Goal: Task Accomplishment & Management: Manage account settings

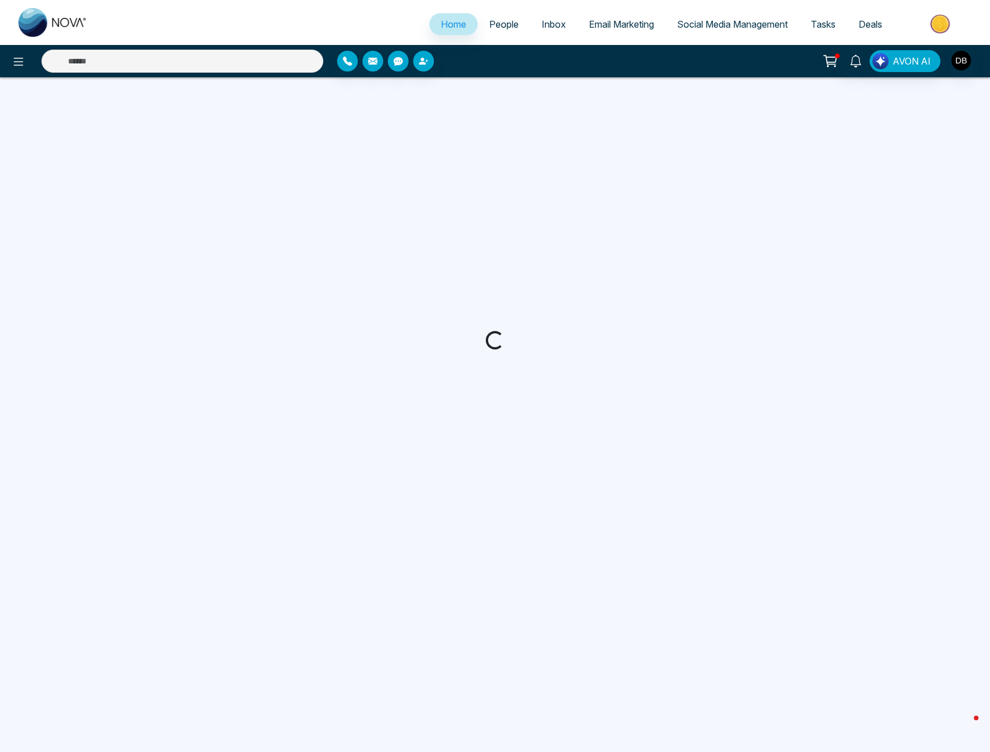
select select "*"
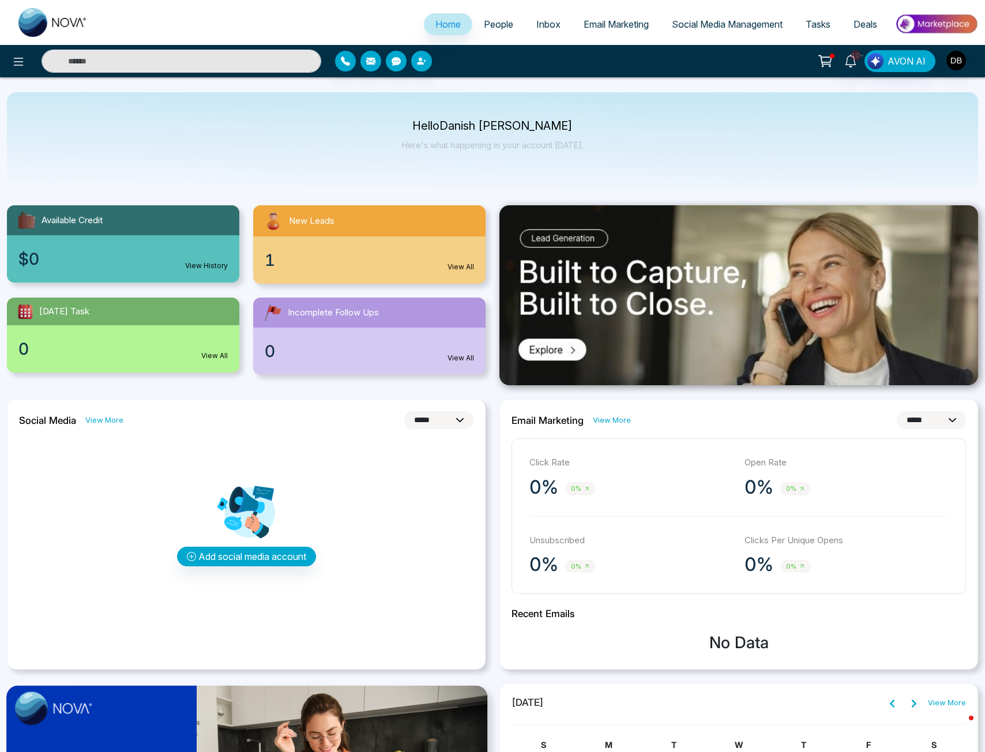
click at [427, 237] on div "1 View All" at bounding box center [369, 259] width 232 height 47
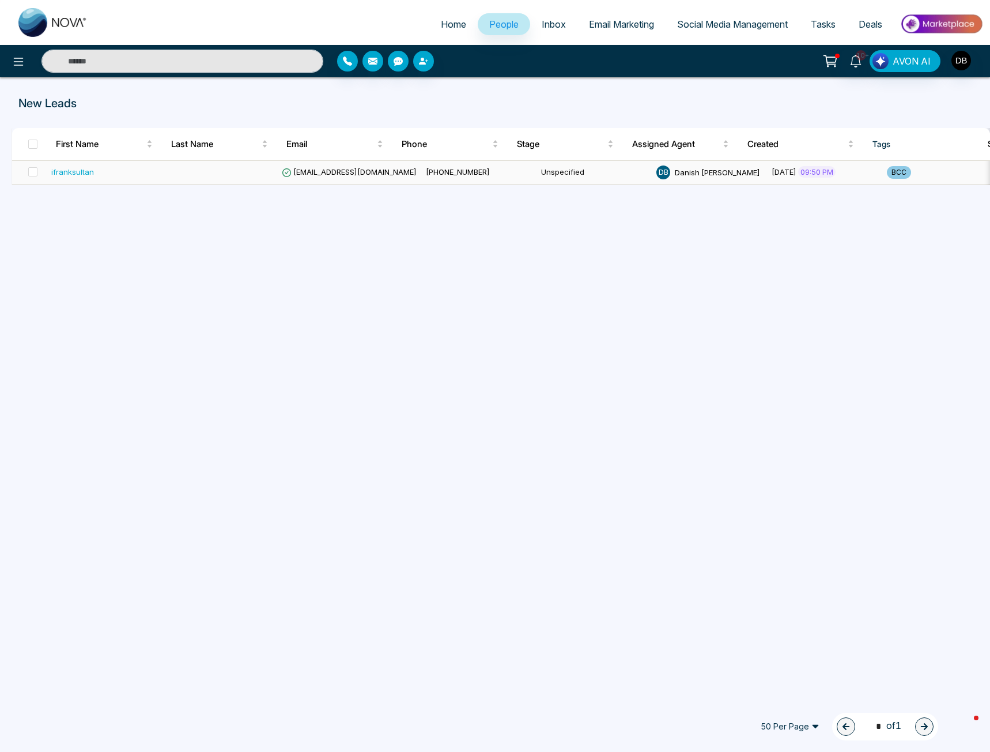
click at [66, 175] on div "ifranksultan" at bounding box center [72, 172] width 43 height 12
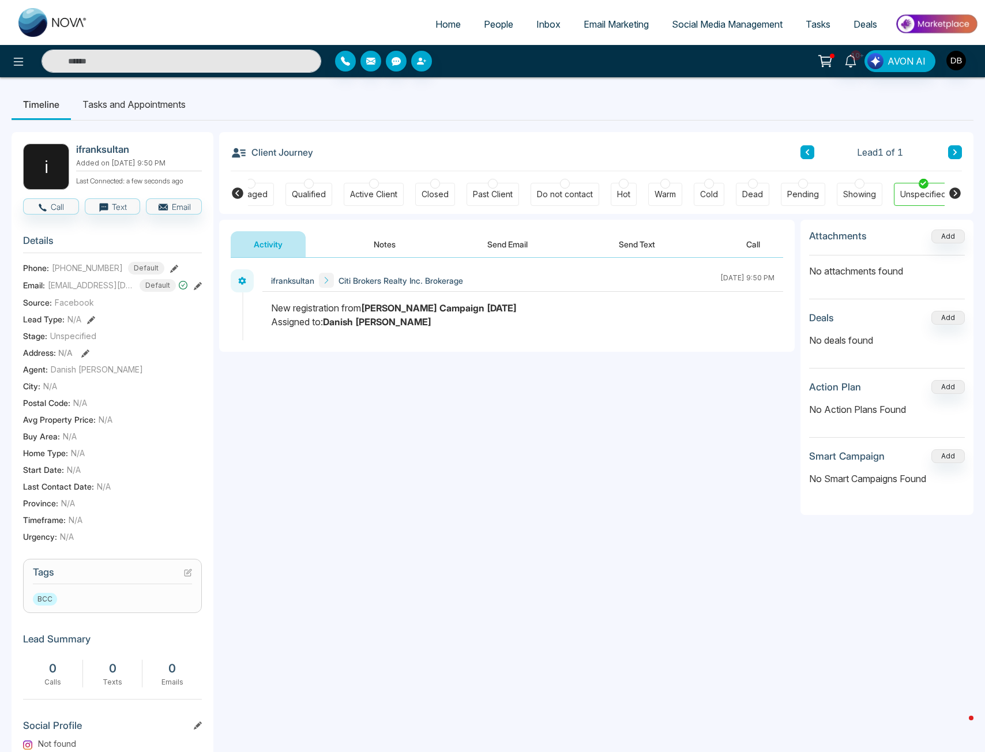
scroll to position [0, 155]
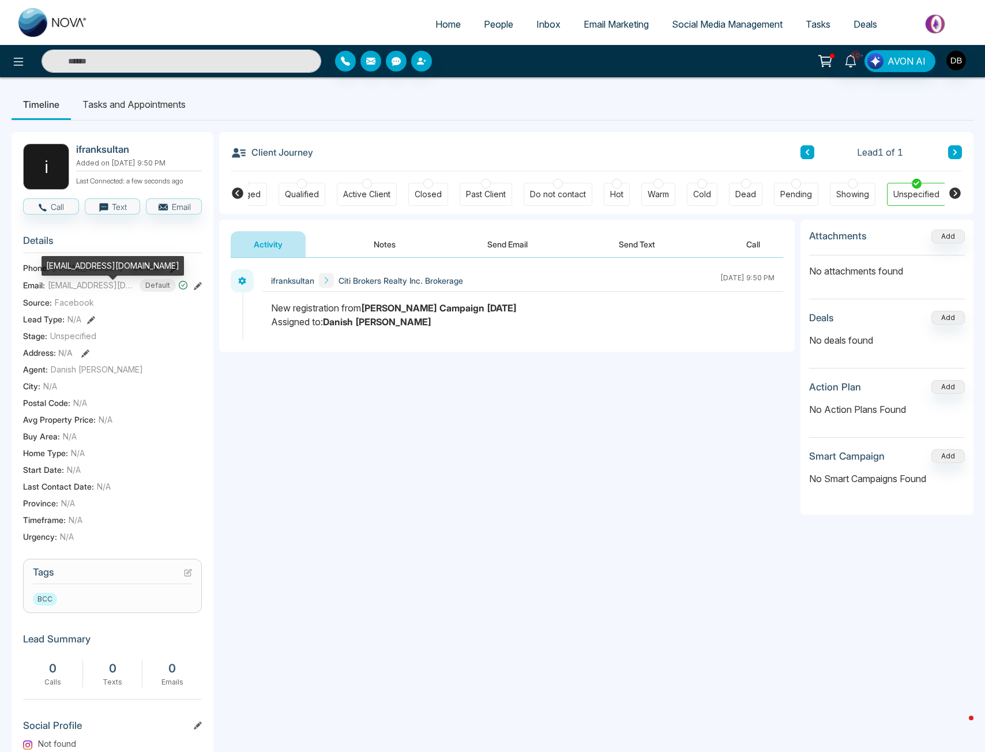
click at [90, 291] on span "[EMAIL_ADDRESS][DOMAIN_NAME]" at bounding box center [91, 285] width 86 height 12
copy span "[EMAIL_ADDRESS][DOMAIN_NAME]"
drag, startPoint x: 498, startPoint y: 310, endPoint x: 255, endPoint y: 313, distance: 242.7
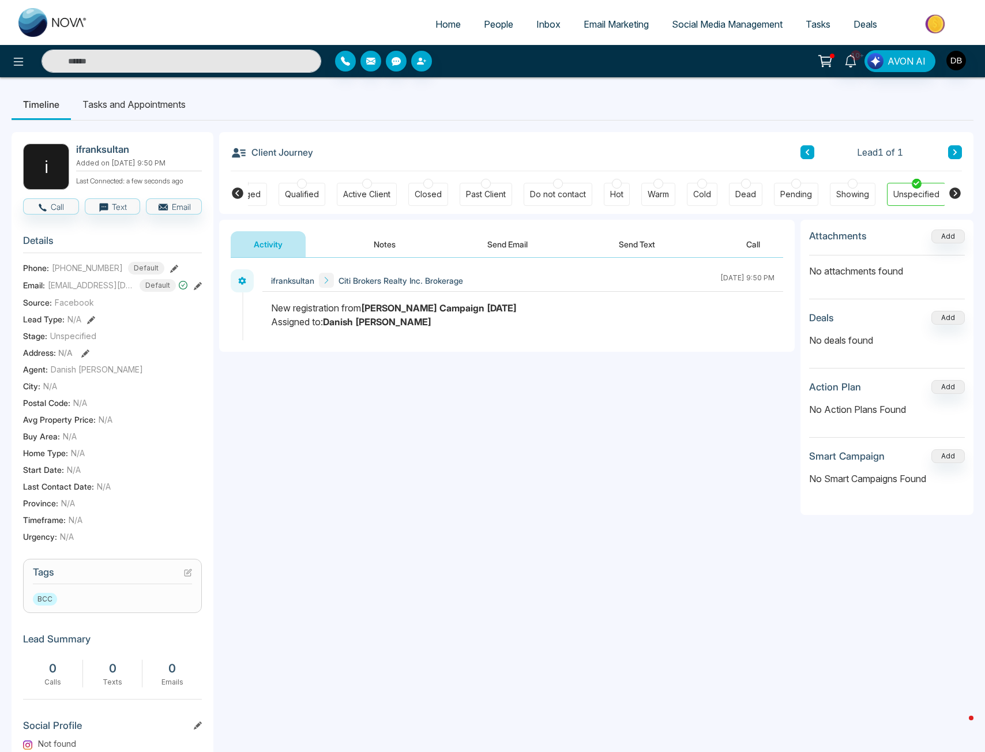
click at [255, 313] on div "ifranksultan Citi Brokers Realty Inc. Brokerage [DATE] 9:50 PM" at bounding box center [507, 304] width 552 height 71
click at [187, 574] on icon at bounding box center [189, 571] width 5 height 5
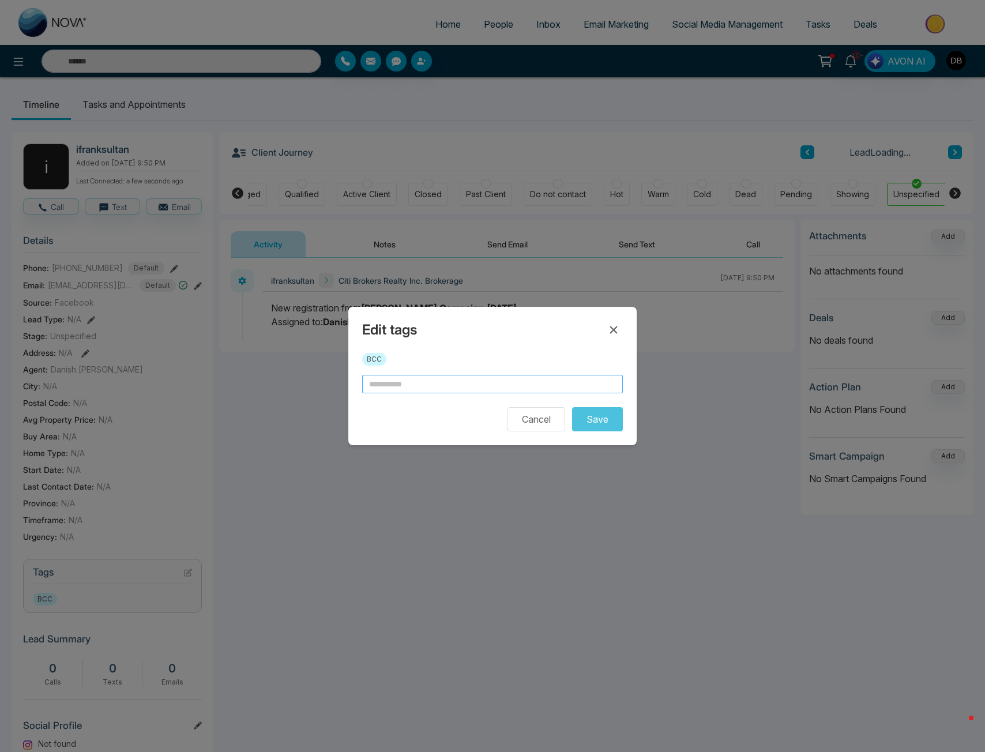
click at [435, 382] on input "text" at bounding box center [492, 384] width 261 height 18
type input "*"
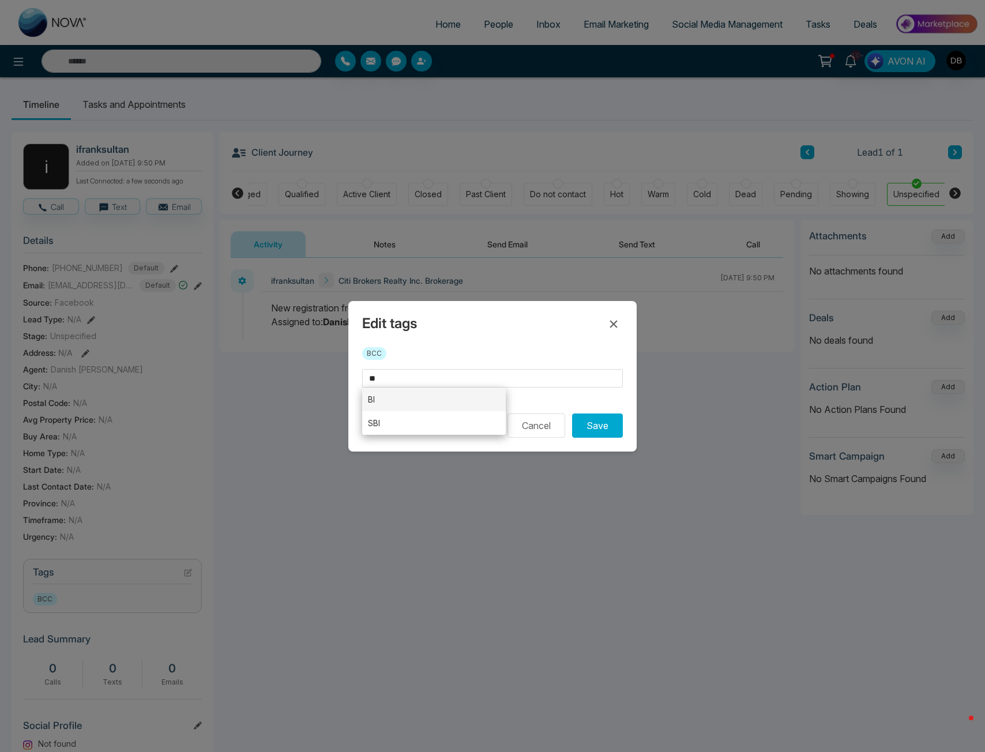
click at [422, 398] on li "BI" at bounding box center [434, 399] width 144 height 24
type input "**"
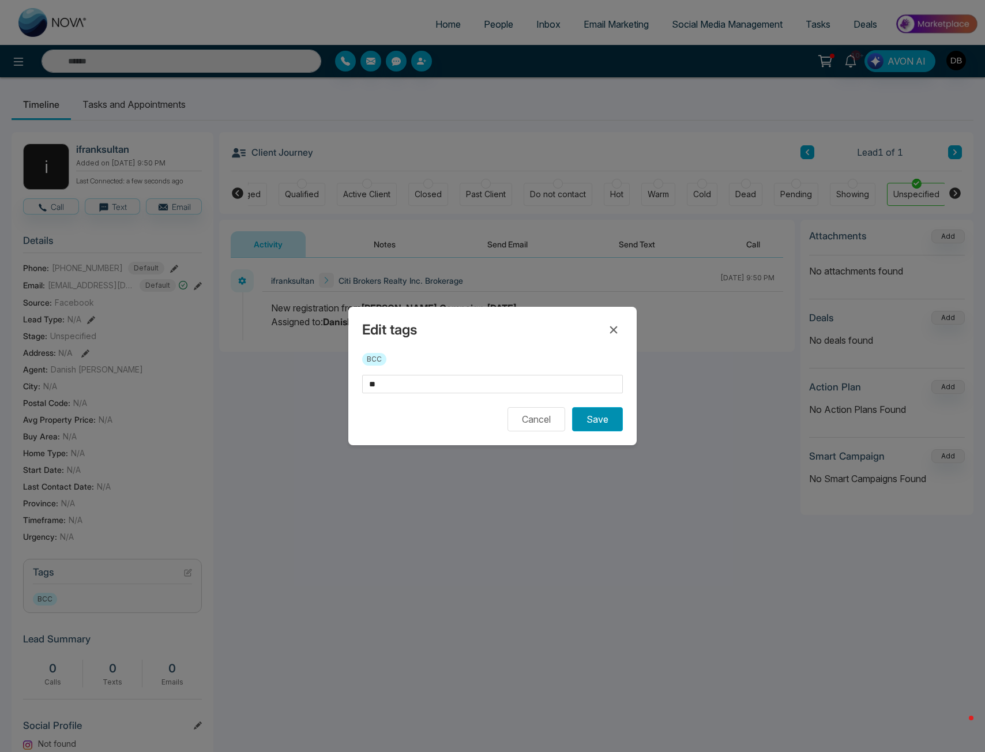
click at [595, 418] on button "Save" at bounding box center [597, 419] width 51 height 24
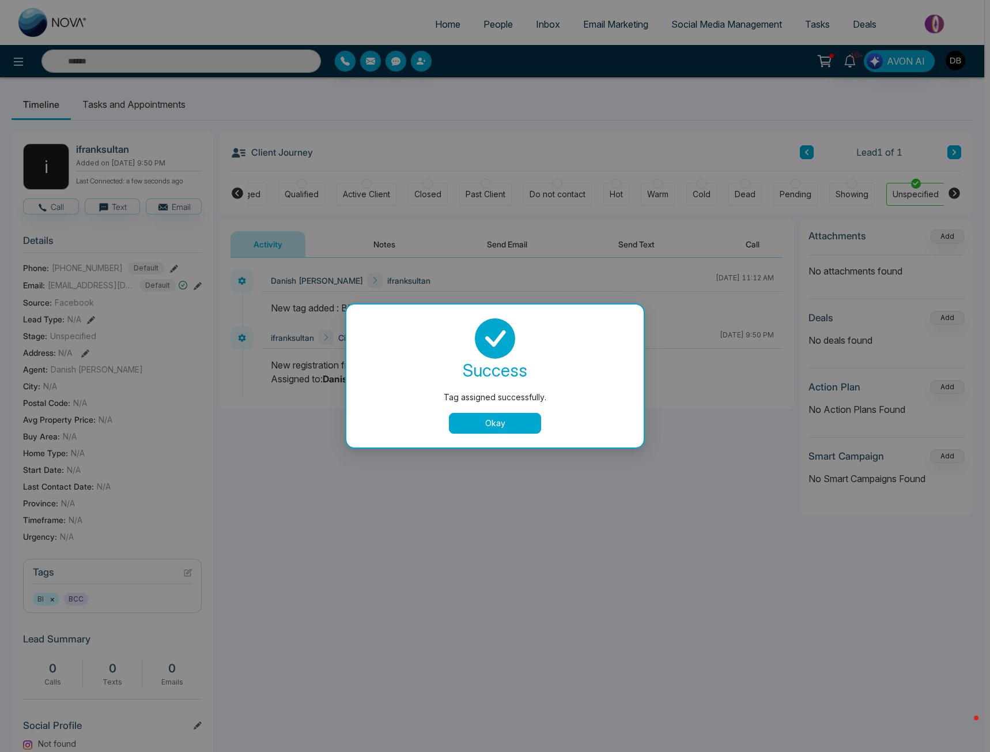
click at [512, 419] on button "Okay" at bounding box center [495, 423] width 92 height 21
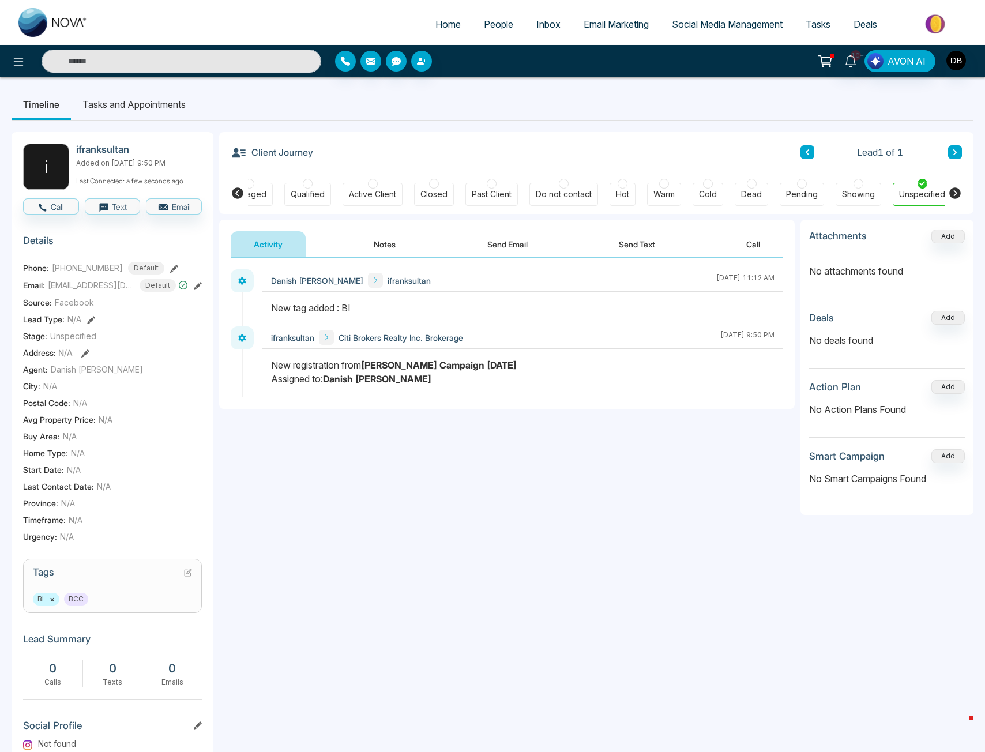
scroll to position [153, 0]
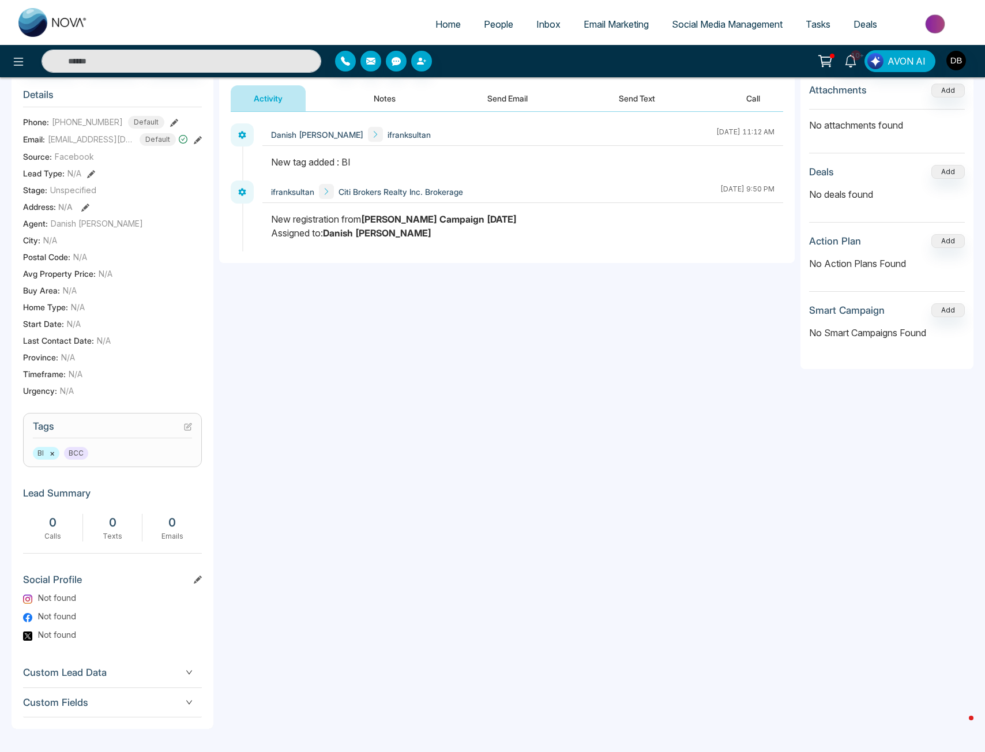
click at [409, 611] on div "**********" at bounding box center [506, 401] width 575 height 655
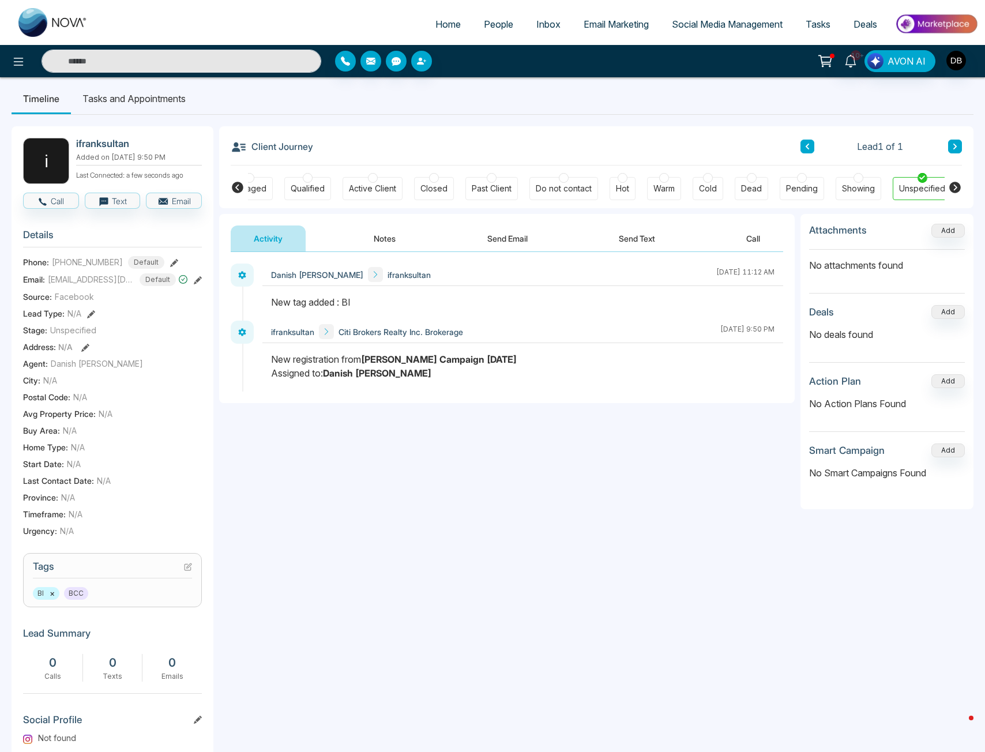
scroll to position [0, 0]
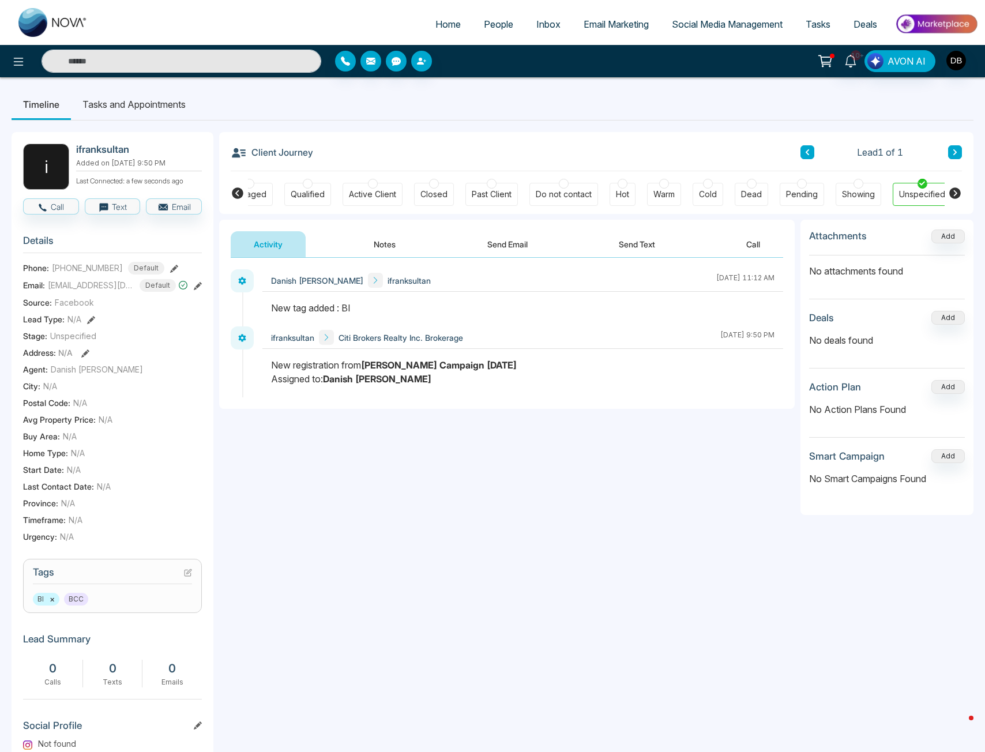
drag, startPoint x: 379, startPoint y: 240, endPoint x: 2, endPoint y: 444, distance: 429.2
click at [379, 240] on button "Notes" at bounding box center [384, 244] width 68 height 26
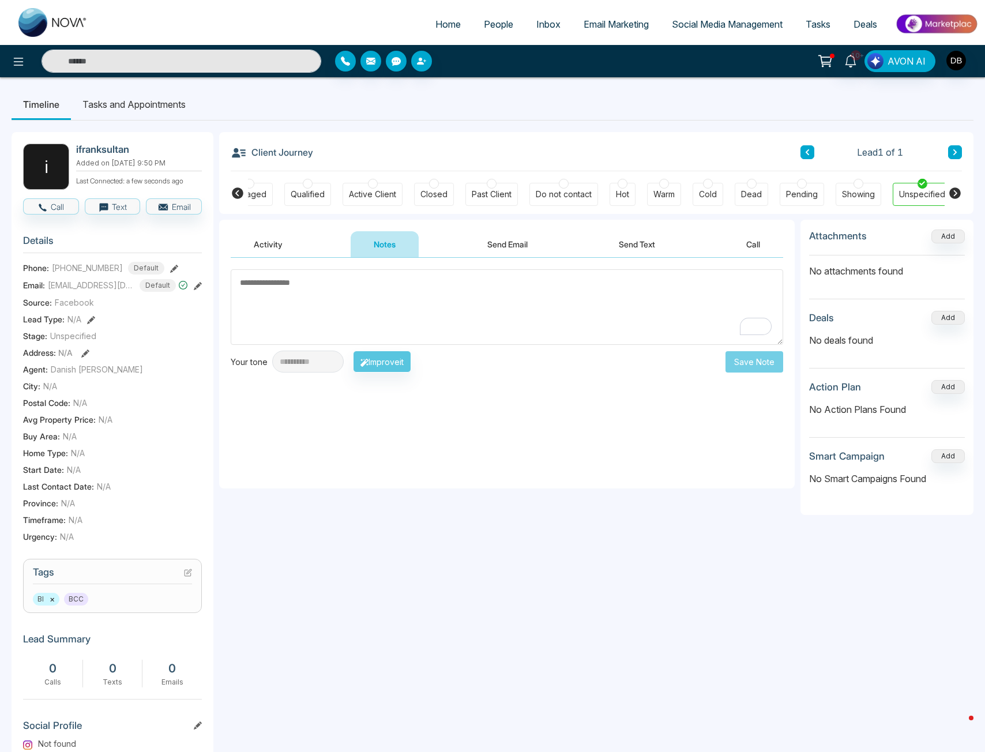
click at [474, 318] on textarea "To enrich screen reader interactions, please activate Accessibility in Grammarl…" at bounding box center [507, 307] width 552 height 76
paste textarea "**********"
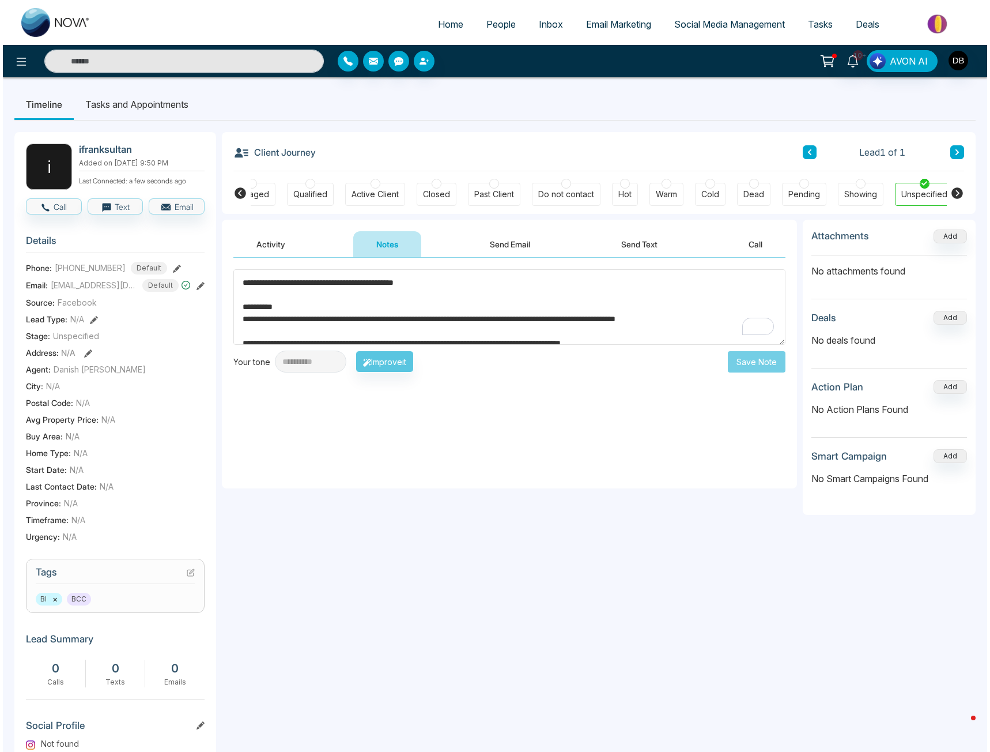
scroll to position [307, 0]
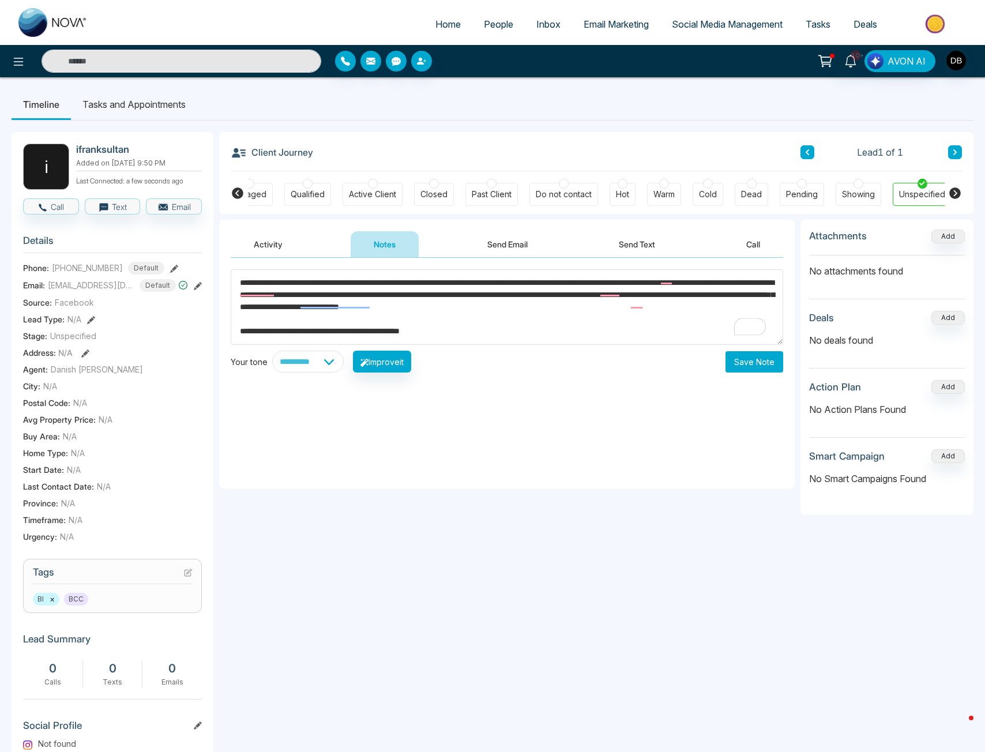
type textarea "**********"
click at [749, 364] on button "Save Note" at bounding box center [754, 361] width 58 height 21
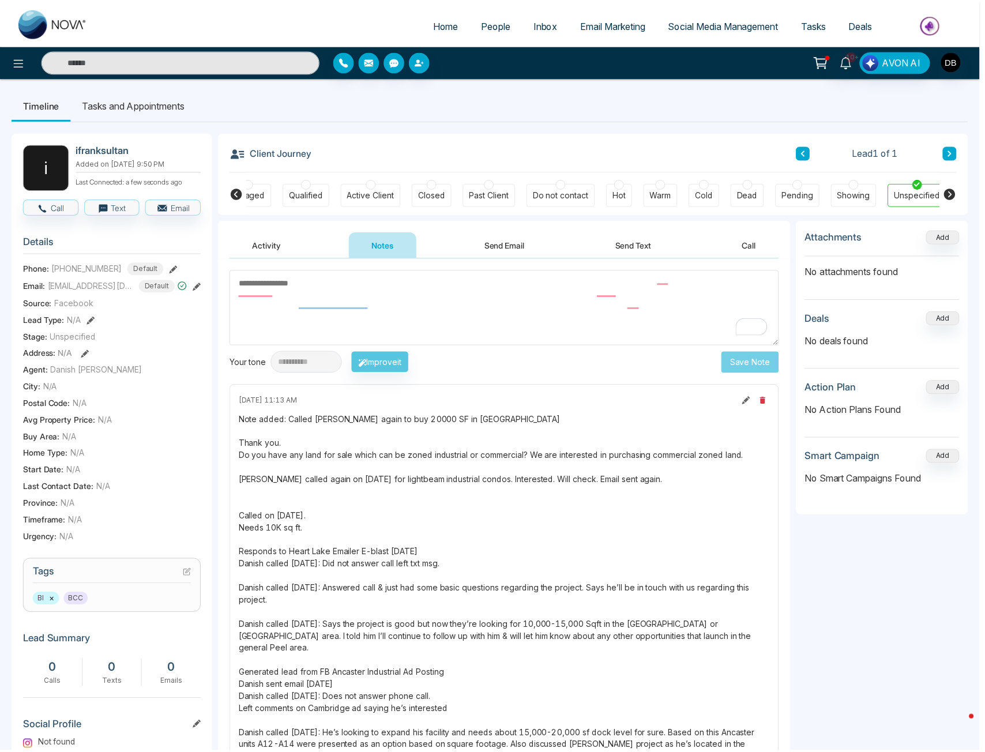
scroll to position [0, 0]
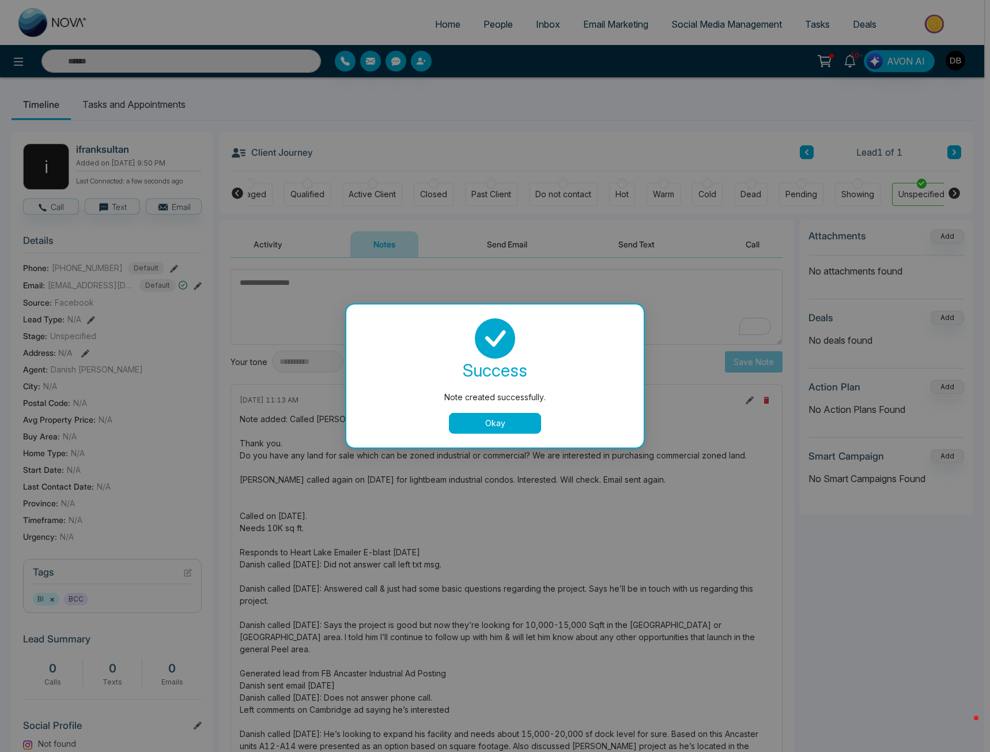
click at [478, 423] on button "Okay" at bounding box center [495, 423] width 92 height 21
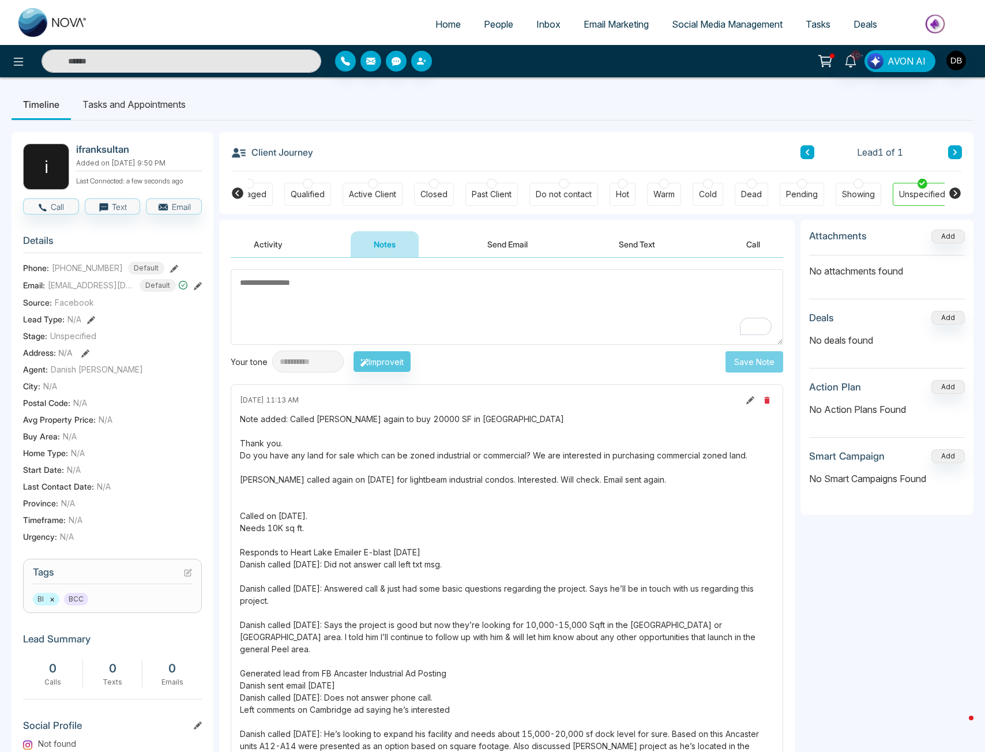
click at [365, 289] on textarea "To enrich screen reader interactions, please activate Accessibility in Grammarl…" at bounding box center [507, 307] width 552 height 76
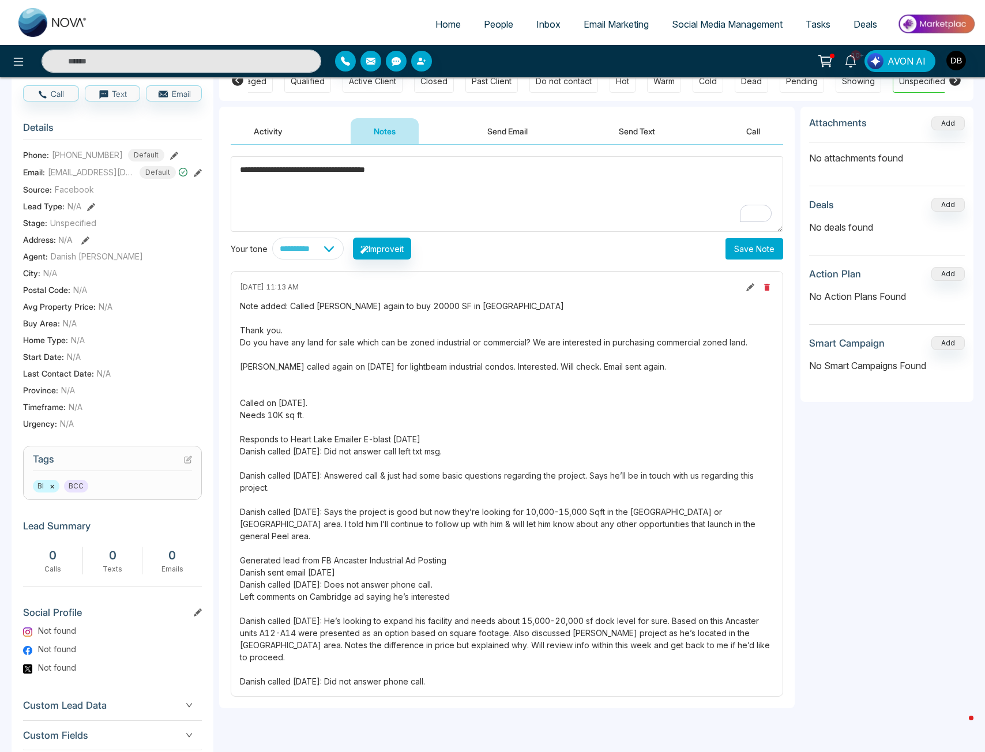
scroll to position [153, 0]
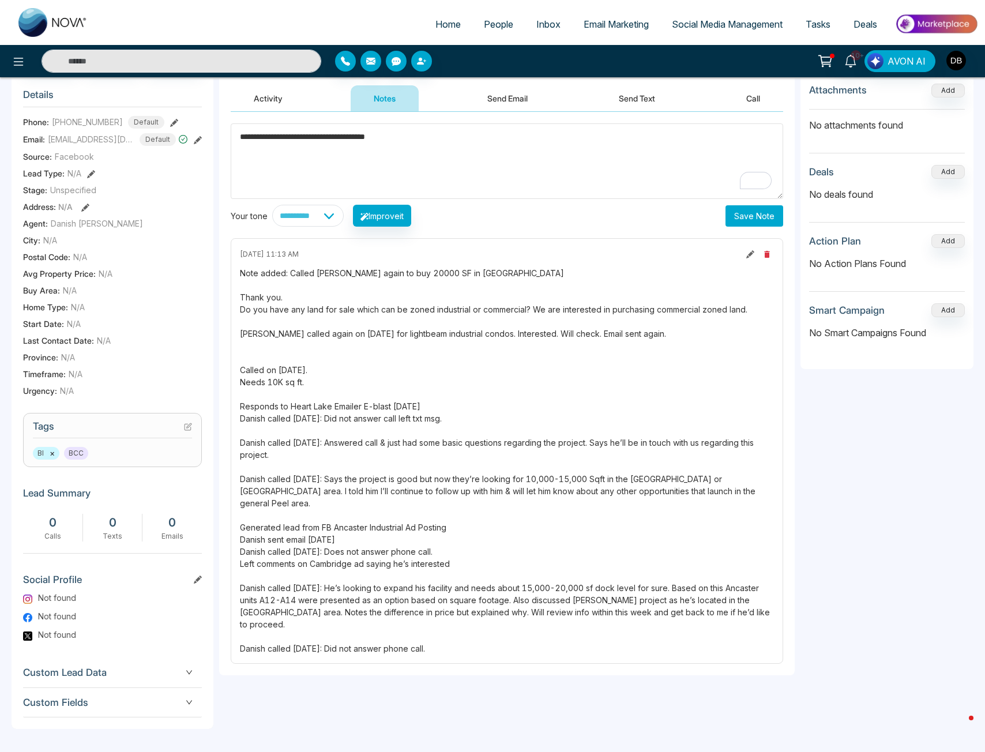
click at [479, 583] on div "Note added: Called [PERSON_NAME] again to buy 20000 SF in [GEOGRAPHIC_DATA] Tha…" at bounding box center [507, 460] width 534 height 387
drag, startPoint x: 742, startPoint y: 604, endPoint x: 555, endPoint y: 591, distance: 187.8
click at [555, 591] on div "Note added: Called [PERSON_NAME] again to buy 20000 SF in [GEOGRAPHIC_DATA] Tha…" at bounding box center [507, 460] width 534 height 387
click at [514, 616] on div "Note added: Called [PERSON_NAME] again to buy 20000 SF in [GEOGRAPHIC_DATA] Tha…" at bounding box center [507, 460] width 534 height 387
drag, startPoint x: 457, startPoint y: 622, endPoint x: 348, endPoint y: 590, distance: 113.6
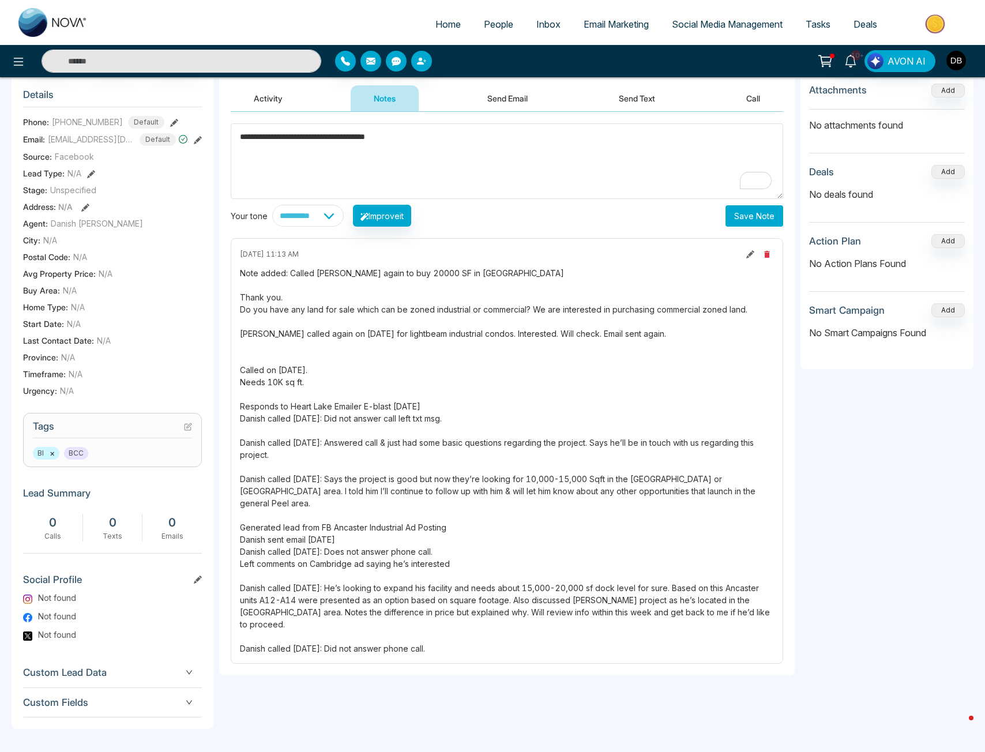
click at [348, 590] on div "Note added: Called [PERSON_NAME] again to buy 20000 SF in [GEOGRAPHIC_DATA] Tha…" at bounding box center [507, 460] width 534 height 387
click at [597, 620] on div "Note added: Called [PERSON_NAME] again to buy 20000 SF in [GEOGRAPHIC_DATA] Tha…" at bounding box center [507, 460] width 534 height 387
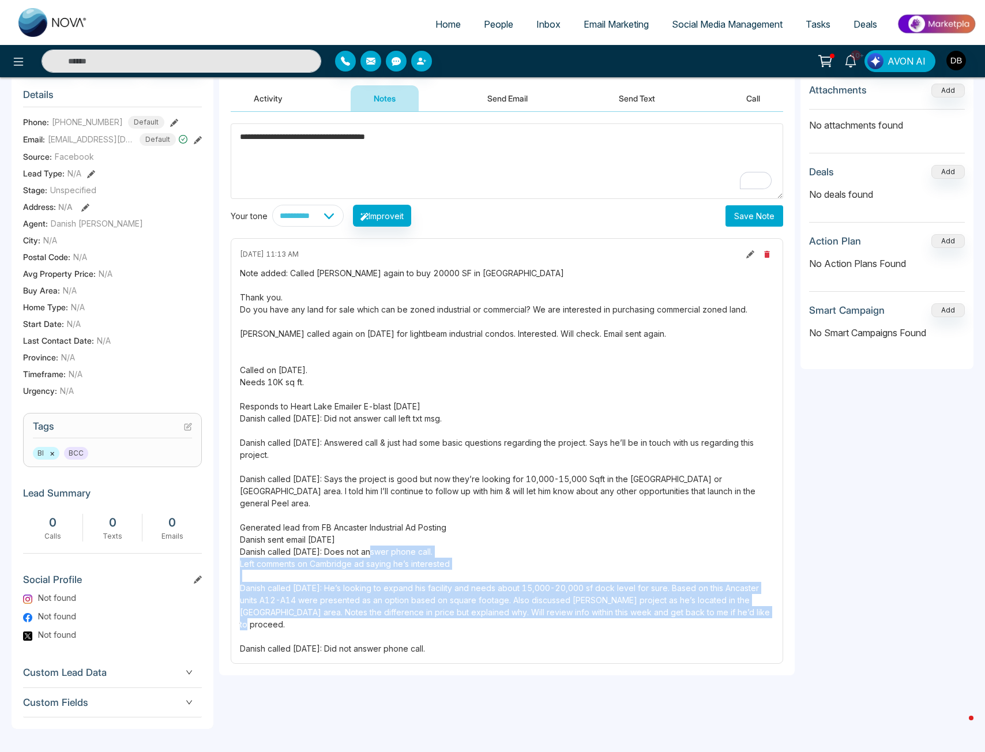
drag, startPoint x: 726, startPoint y: 595, endPoint x: 369, endPoint y: 524, distance: 363.2
click at [369, 527] on div "Note added: Called [PERSON_NAME] again to buy 20000 SF in [GEOGRAPHIC_DATA] Tha…" at bounding box center [507, 460] width 534 height 387
click at [467, 561] on div "Note added: Called [PERSON_NAME] again to buy 20000 SF in [GEOGRAPHIC_DATA] Tha…" at bounding box center [507, 460] width 534 height 387
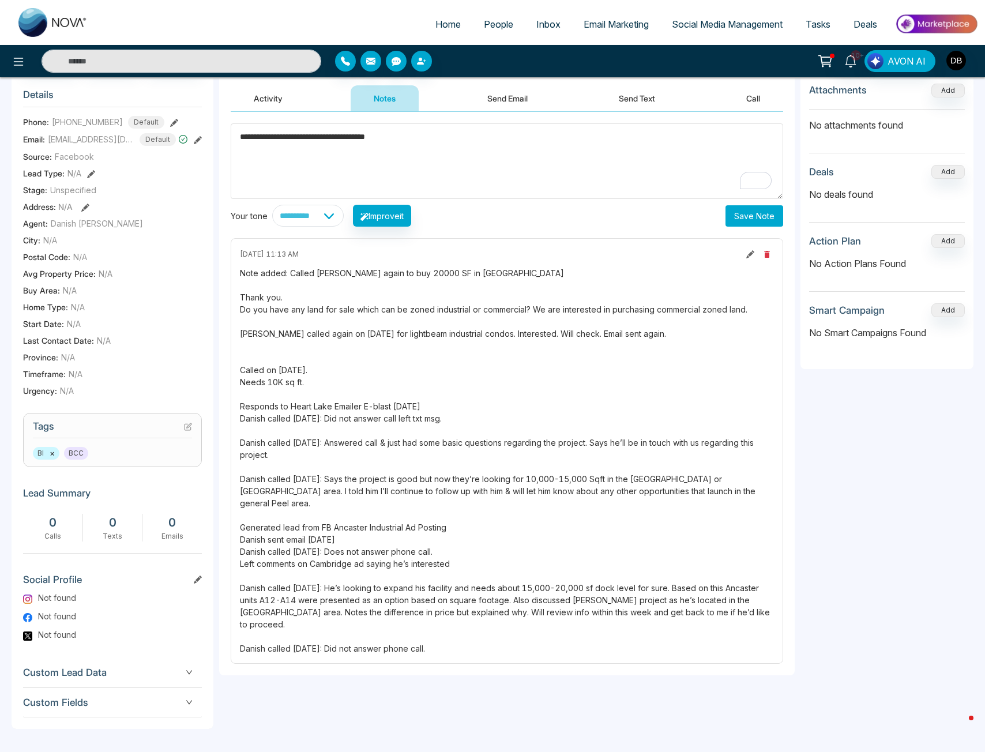
scroll to position [0, 0]
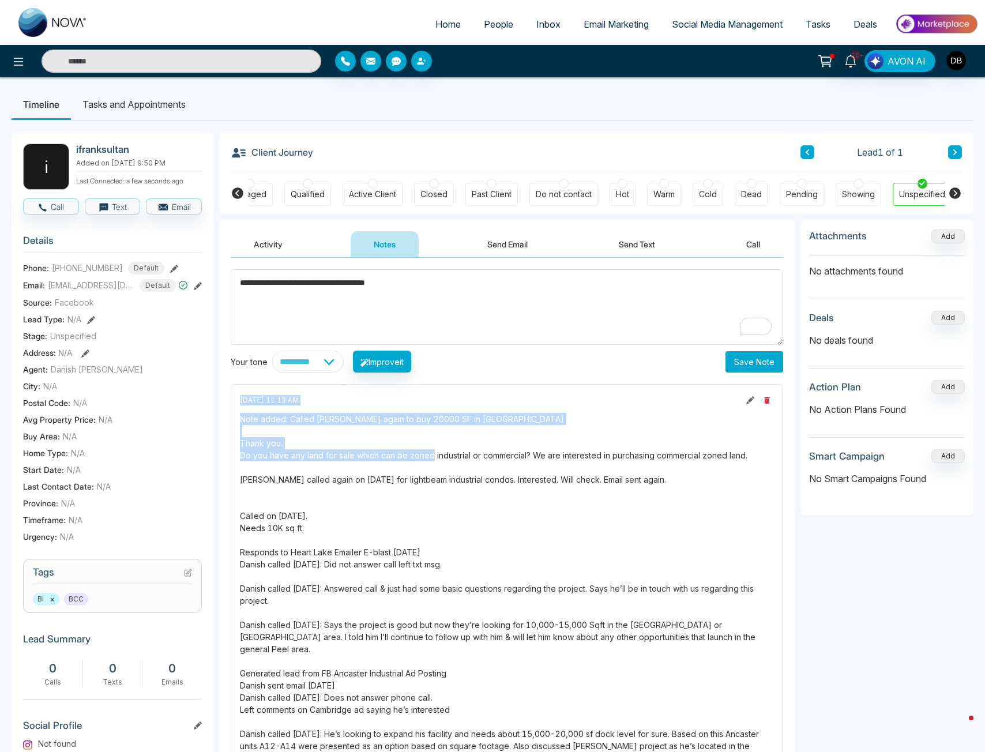
drag, startPoint x: 241, startPoint y: 398, endPoint x: 428, endPoint y: 454, distance: 195.0
click at [427, 454] on div "[DATE] 11:13 AM Note added: Called [PERSON_NAME] again to buy 20000 SF in [GEOG…" at bounding box center [507, 596] width 552 height 425
click at [293, 426] on div "Note added: Called [PERSON_NAME] again to buy 20000 SF in [GEOGRAPHIC_DATA] Tha…" at bounding box center [507, 606] width 534 height 387
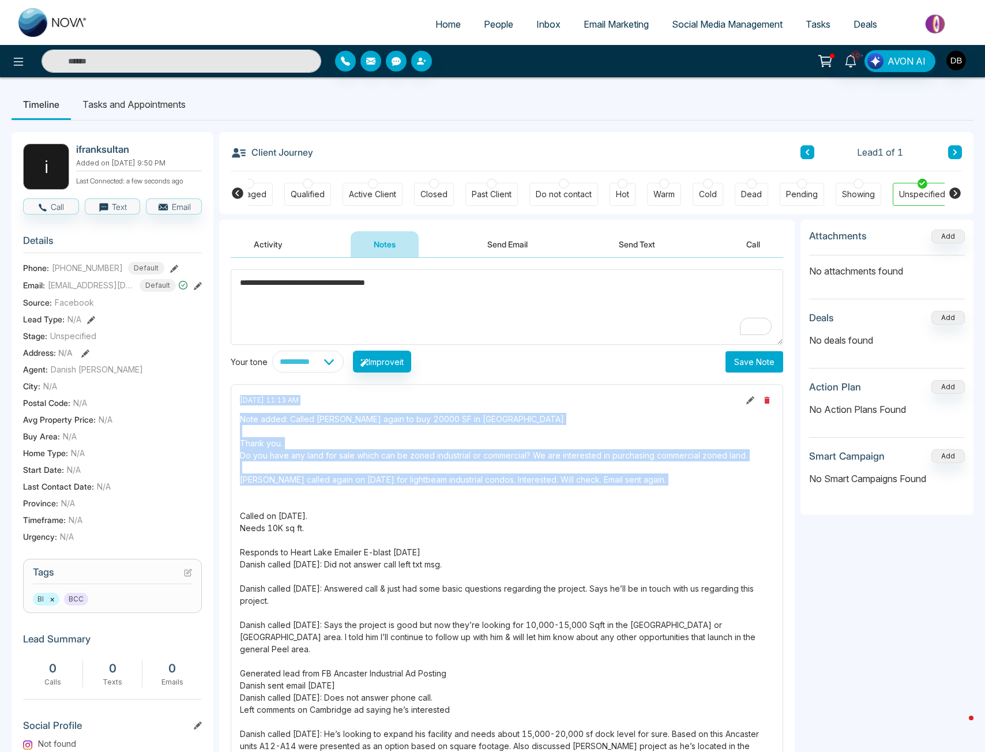
drag, startPoint x: 242, startPoint y: 402, endPoint x: 589, endPoint y: 493, distance: 358.8
click at [589, 493] on div "[DATE] 11:13 AM Note added: Called [PERSON_NAME] again to buy 20000 SF in [GEOG…" at bounding box center [507, 596] width 552 height 425
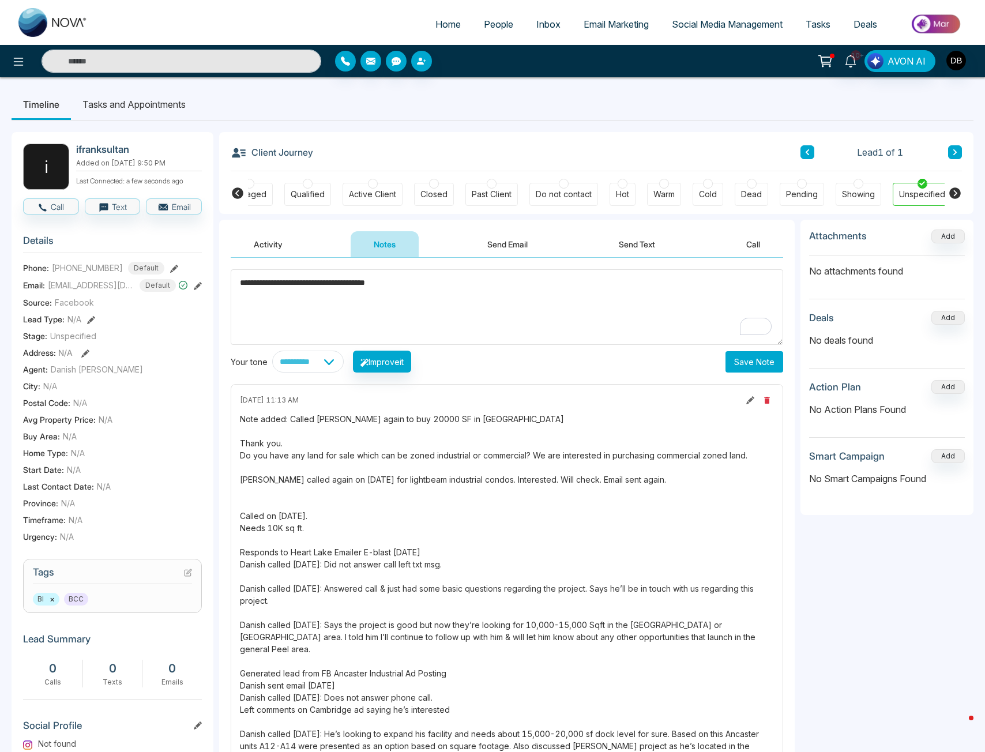
click at [591, 517] on div "Note added: Called [PERSON_NAME] again to buy 20000 SF in [GEOGRAPHIC_DATA] Tha…" at bounding box center [507, 606] width 534 height 387
click at [260, 520] on div "Note added: Called [PERSON_NAME] again to buy 20000 SF in [GEOGRAPHIC_DATA] Tha…" at bounding box center [507, 606] width 534 height 387
click at [243, 512] on div "Note added: Called [PERSON_NAME] again to buy 20000 SF in [GEOGRAPHIC_DATA] Tha…" at bounding box center [507, 606] width 534 height 387
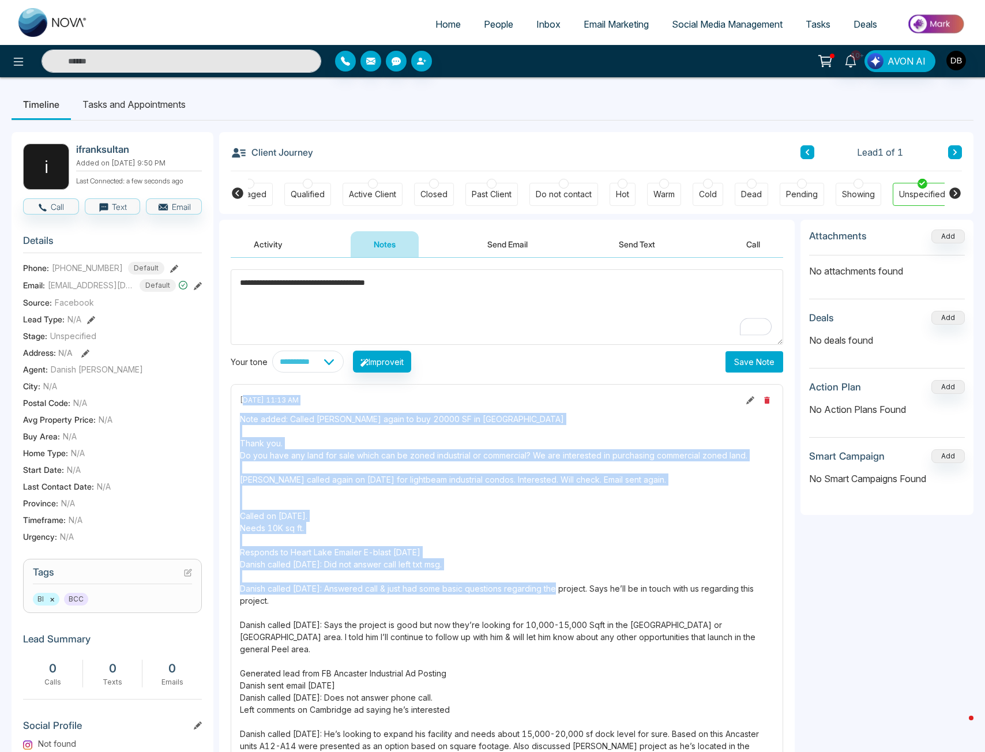
drag, startPoint x: 242, startPoint y: 404, endPoint x: 538, endPoint y: 586, distance: 348.1
click at [556, 586] on div "[DATE] 11:13 AM Note added: Called [PERSON_NAME] again to buy 20000 SF in [GEOG…" at bounding box center [507, 596] width 552 height 425
click at [471, 545] on div "Note added: Called [PERSON_NAME] again to buy 20000 SF in [GEOGRAPHIC_DATA] Tha…" at bounding box center [507, 606] width 534 height 387
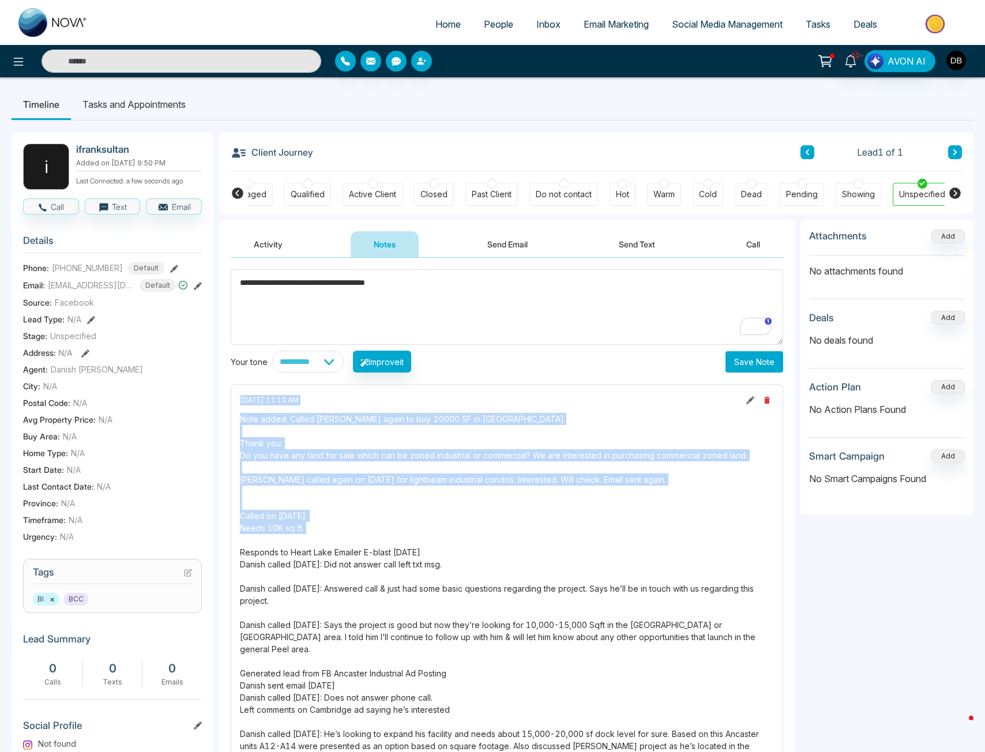
drag, startPoint x: 241, startPoint y: 399, endPoint x: 492, endPoint y: 544, distance: 289.5
click at [492, 544] on div "[DATE] 11:13 AM Note added: Called [PERSON_NAME] again to buy 20000 SF in [GEOG…" at bounding box center [507, 596] width 552 height 425
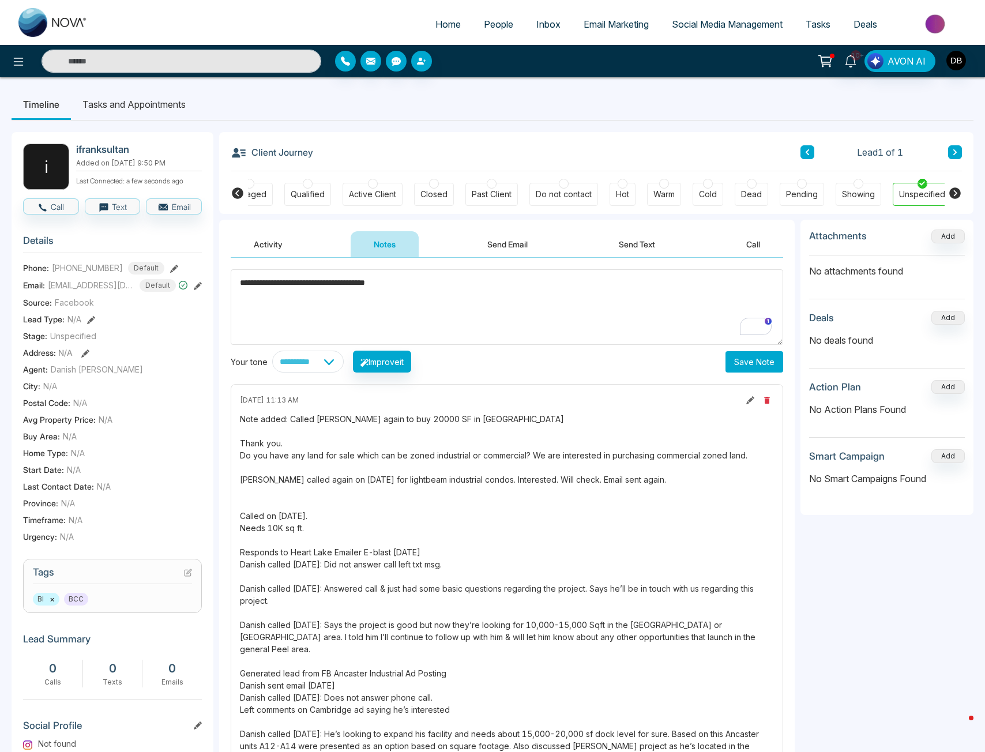
click at [494, 549] on div "Note added: Called [PERSON_NAME] again to buy 20000 SF in [GEOGRAPHIC_DATA] Tha…" at bounding box center [507, 606] width 534 height 387
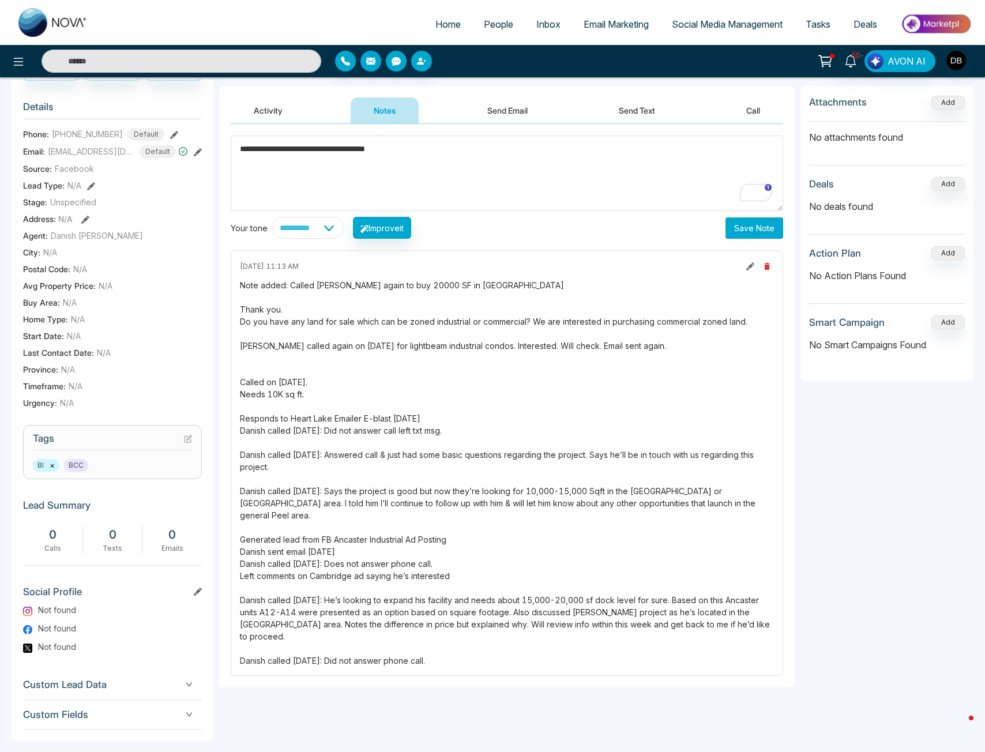
scroll to position [153, 0]
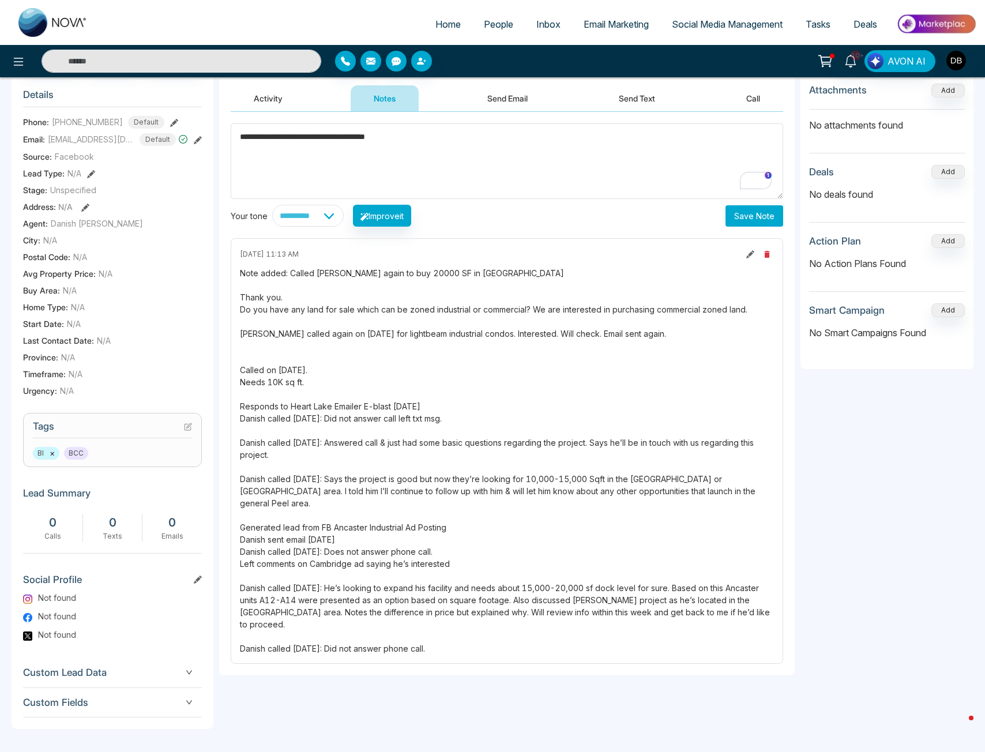
click at [492, 612] on div "Note added: Called [PERSON_NAME] again to buy 20000 SF in [GEOGRAPHIC_DATA] Tha…" at bounding box center [507, 460] width 534 height 387
drag, startPoint x: 460, startPoint y: 619, endPoint x: 379, endPoint y: 611, distance: 81.0
click at [379, 611] on div "Note added: Called [PERSON_NAME] again to buy 20000 SF in [GEOGRAPHIC_DATA] Tha…" at bounding box center [507, 460] width 534 height 387
click at [447, 612] on div "Note added: Called [PERSON_NAME] again to buy 20000 SF in [GEOGRAPHIC_DATA] Tha…" at bounding box center [507, 460] width 534 height 387
drag, startPoint x: 462, startPoint y: 616, endPoint x: 325, endPoint y: 570, distance: 144.4
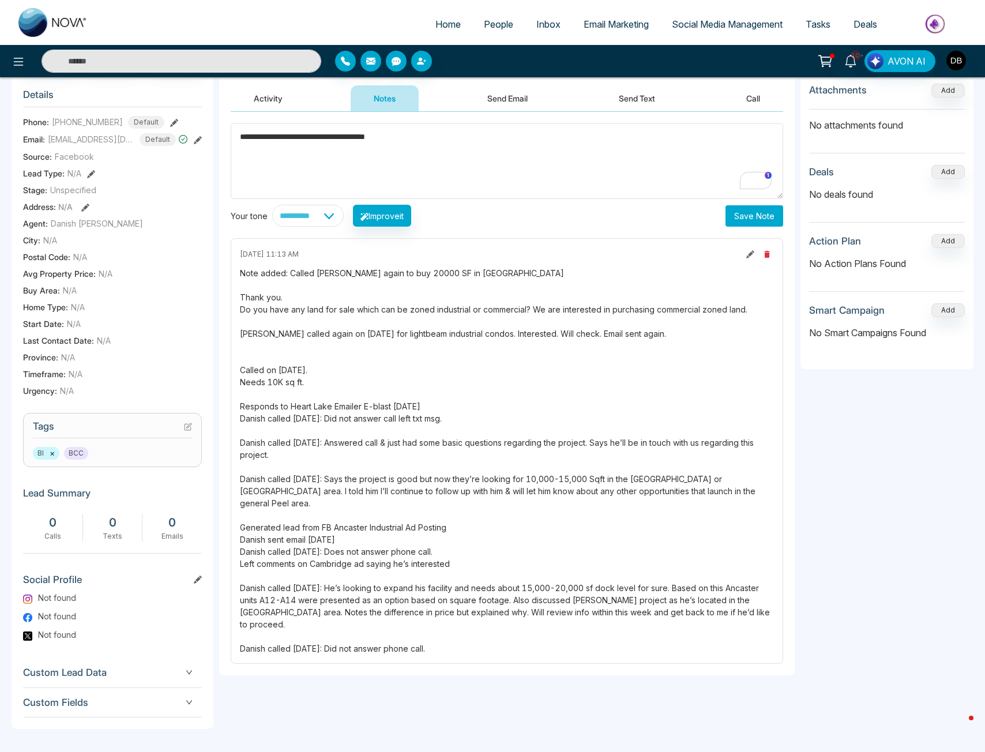
click at [325, 570] on div "Note added: Called [PERSON_NAME] again to buy 20000 SF in [GEOGRAPHIC_DATA] Tha…" at bounding box center [507, 460] width 534 height 387
click at [556, 572] on div "Note added: Called [PERSON_NAME] again to buy 20000 SF in [GEOGRAPHIC_DATA] Tha…" at bounding box center [507, 460] width 534 height 387
drag, startPoint x: 553, startPoint y: 572, endPoint x: 623, endPoint y: 574, distance: 70.3
click at [623, 574] on div "Note added: Called [PERSON_NAME] again to buy 20000 SF in [GEOGRAPHIC_DATA] Tha…" at bounding box center [507, 460] width 534 height 387
click at [560, 575] on div "Note added: Called [PERSON_NAME] again to buy 20000 SF in [GEOGRAPHIC_DATA] Tha…" at bounding box center [507, 460] width 534 height 387
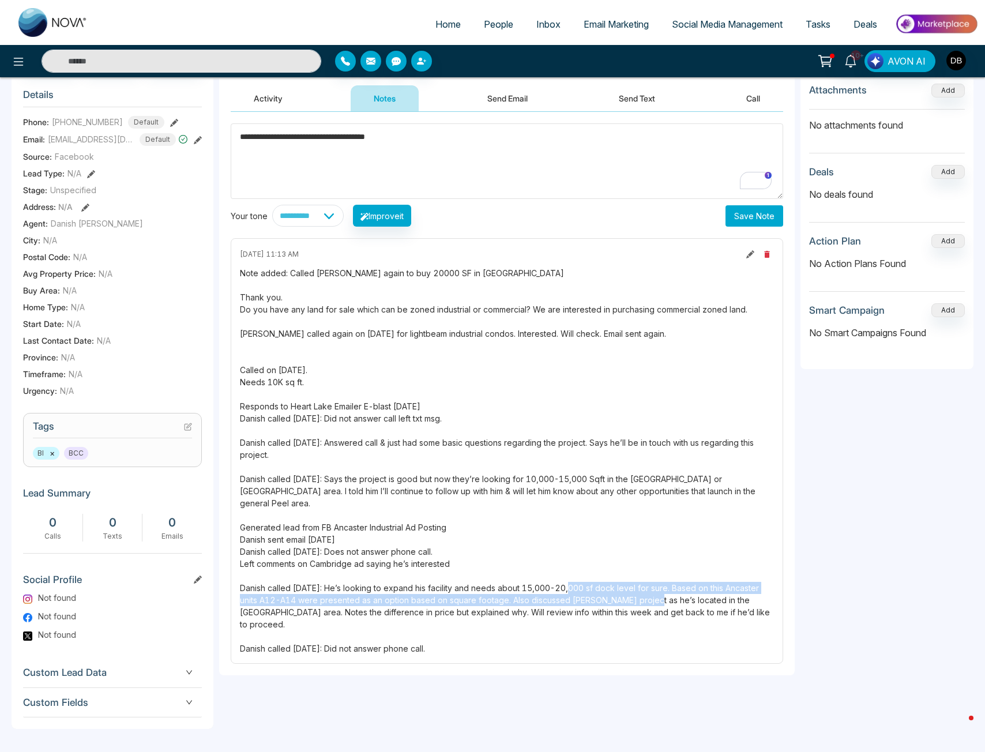
drag, startPoint x: 558, startPoint y: 574, endPoint x: 638, endPoint y: 568, distance: 80.4
click at [645, 579] on div "Note added: Called [PERSON_NAME] again to buy 20000 SF in [GEOGRAPHIC_DATA] Tha…" at bounding box center [507, 460] width 534 height 387
click at [626, 563] on div "Note added: Called [PERSON_NAME] again to buy 20000 SF in [GEOGRAPHIC_DATA] Tha…" at bounding box center [507, 460] width 534 height 387
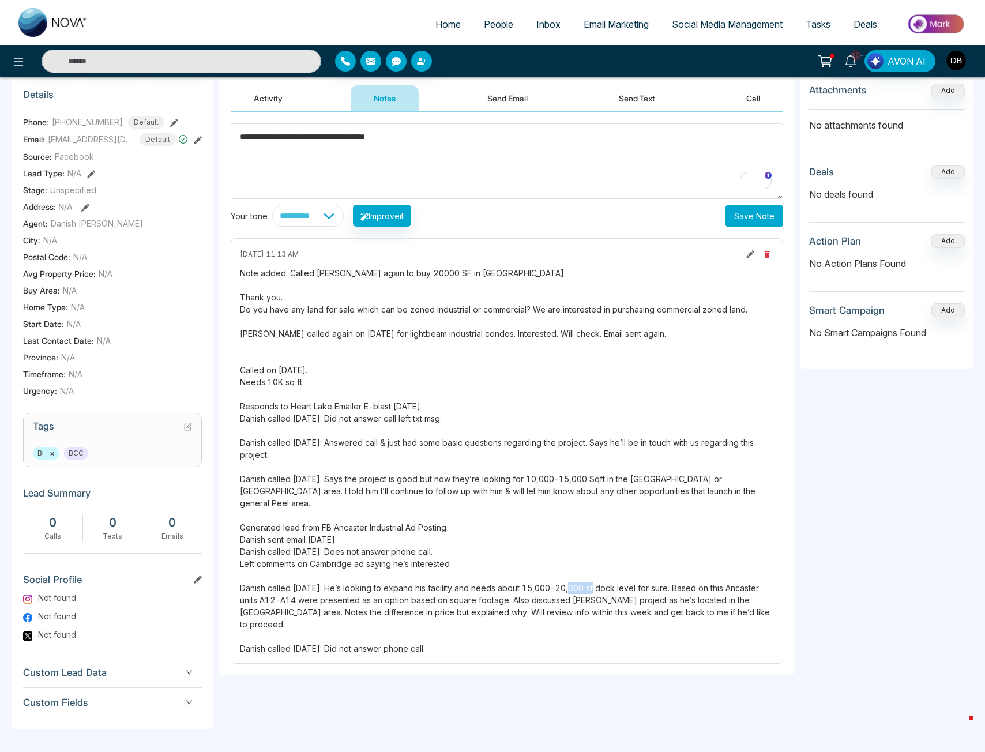
drag, startPoint x: 557, startPoint y: 565, endPoint x: 593, endPoint y: 565, distance: 35.2
click at [593, 565] on div "Note added: Called [PERSON_NAME] again to buy 20000 SF in [GEOGRAPHIC_DATA] Tha…" at bounding box center [507, 460] width 534 height 387
click at [572, 567] on div "Note added: Called [PERSON_NAME] again to buy 20000 SF in [GEOGRAPHIC_DATA] Tha…" at bounding box center [507, 460] width 534 height 387
drag, startPoint x: 554, startPoint y: 567, endPoint x: 601, endPoint y: 567, distance: 46.7
click at [601, 567] on div "Note added: Called [PERSON_NAME] again to buy 20000 SF in [GEOGRAPHIC_DATA] Tha…" at bounding box center [507, 460] width 534 height 387
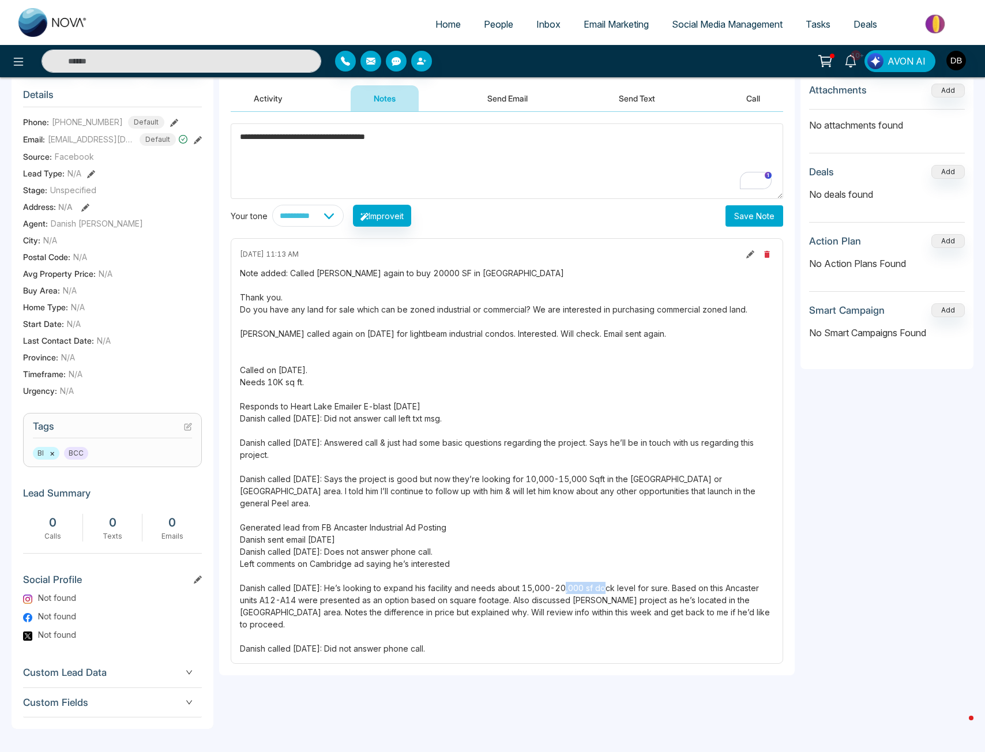
click at [601, 567] on div "Note added: Called [PERSON_NAME] again to buy 20000 SF in [GEOGRAPHIC_DATA] Tha…" at bounding box center [507, 460] width 534 height 387
click at [593, 582] on div "Note added: Called [PERSON_NAME] again to buy 20000 SF in [GEOGRAPHIC_DATA] Tha…" at bounding box center [507, 460] width 534 height 387
drag, startPoint x: 463, startPoint y: 616, endPoint x: 345, endPoint y: 595, distance: 119.3
click at [345, 594] on div "Note added: Called [PERSON_NAME] again to buy 20000 SF in [GEOGRAPHIC_DATA] Tha…" at bounding box center [507, 460] width 534 height 387
click at [389, 603] on div "Note added: Called [PERSON_NAME] again to buy 20000 SF in [GEOGRAPHIC_DATA] Tha…" at bounding box center [507, 460] width 534 height 387
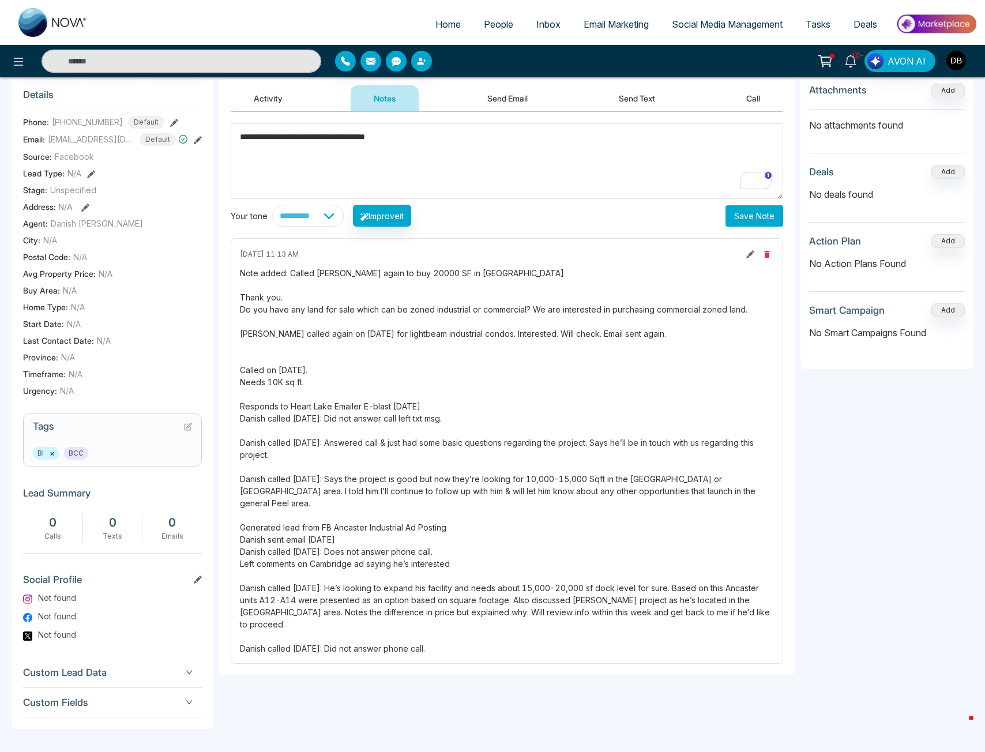
drag, startPoint x: 463, startPoint y: 617, endPoint x: 447, endPoint y: 673, distance: 58.8
click at [247, 267] on div "Note added: Called [PERSON_NAME] again to buy 20000 SF in [GEOGRAPHIC_DATA] Tha…" at bounding box center [507, 460] width 534 height 387
click at [457, 704] on div "**********" at bounding box center [506, 401] width 575 height 655
drag, startPoint x: 476, startPoint y: 625, endPoint x: 388, endPoint y: 614, distance: 88.4
click at [388, 614] on div "[DATE] 11:13 AM Note added: Called [PERSON_NAME] again to buy 20000 SF in [GEOG…" at bounding box center [507, 450] width 552 height 425
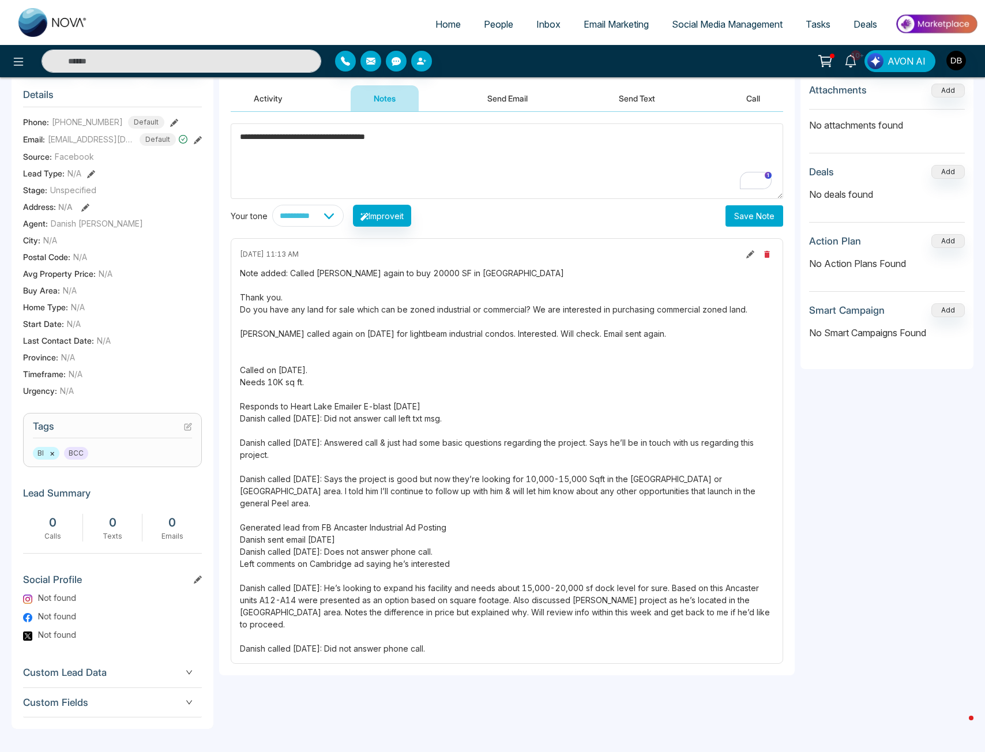
click at [396, 617] on div "Note added: Called [PERSON_NAME] again to buy 20000 SF in [GEOGRAPHIC_DATA] Tha…" at bounding box center [507, 460] width 534 height 387
drag, startPoint x: 458, startPoint y: 616, endPoint x: 299, endPoint y: 518, distance: 187.2
click at [299, 518] on div "Note added: Called [PERSON_NAME] again to buy 20000 SF in [GEOGRAPHIC_DATA] Tha…" at bounding box center [507, 460] width 534 height 387
click at [468, 616] on div "Note added: Called [PERSON_NAME] again to buy 20000 SF in [GEOGRAPHIC_DATA] Tha…" at bounding box center [507, 460] width 534 height 387
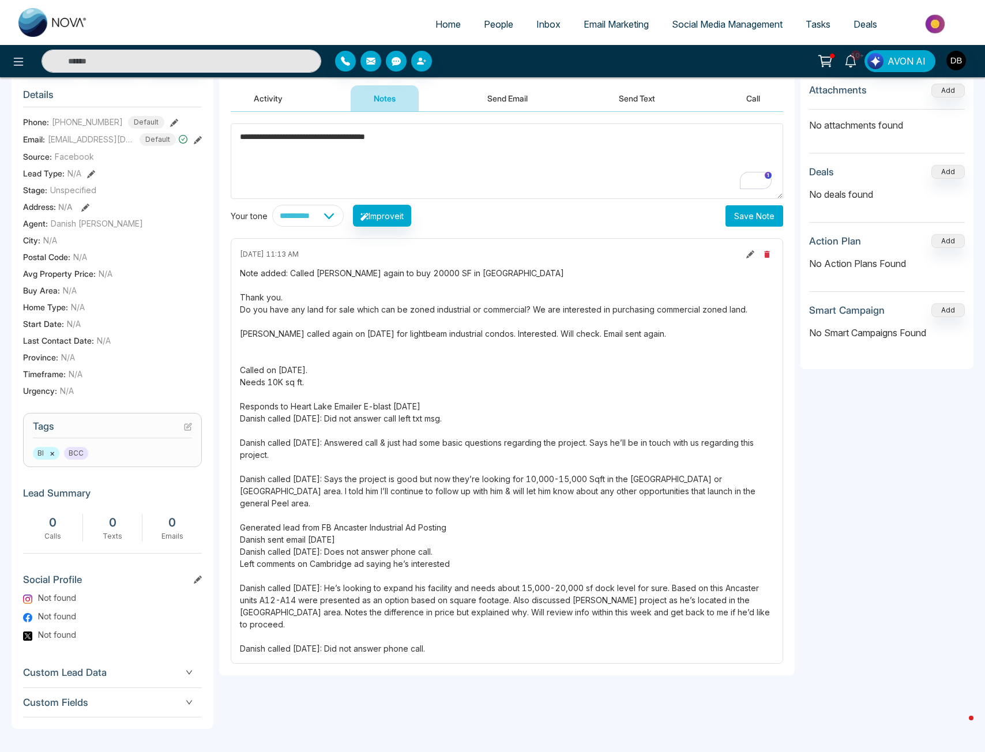
drag, startPoint x: 471, startPoint y: 621, endPoint x: 235, endPoint y: 203, distance: 479.3
click at [235, 203] on div "**********" at bounding box center [506, 393] width 575 height 563
click at [281, 311] on div "Note added: Called [PERSON_NAME] again to buy 20000 SF in [GEOGRAPHIC_DATA] Tha…" at bounding box center [507, 460] width 534 height 387
drag, startPoint x: 512, startPoint y: 640, endPoint x: 504, endPoint y: 635, distance: 9.6
click at [504, 638] on div "**********" at bounding box center [506, 393] width 575 height 563
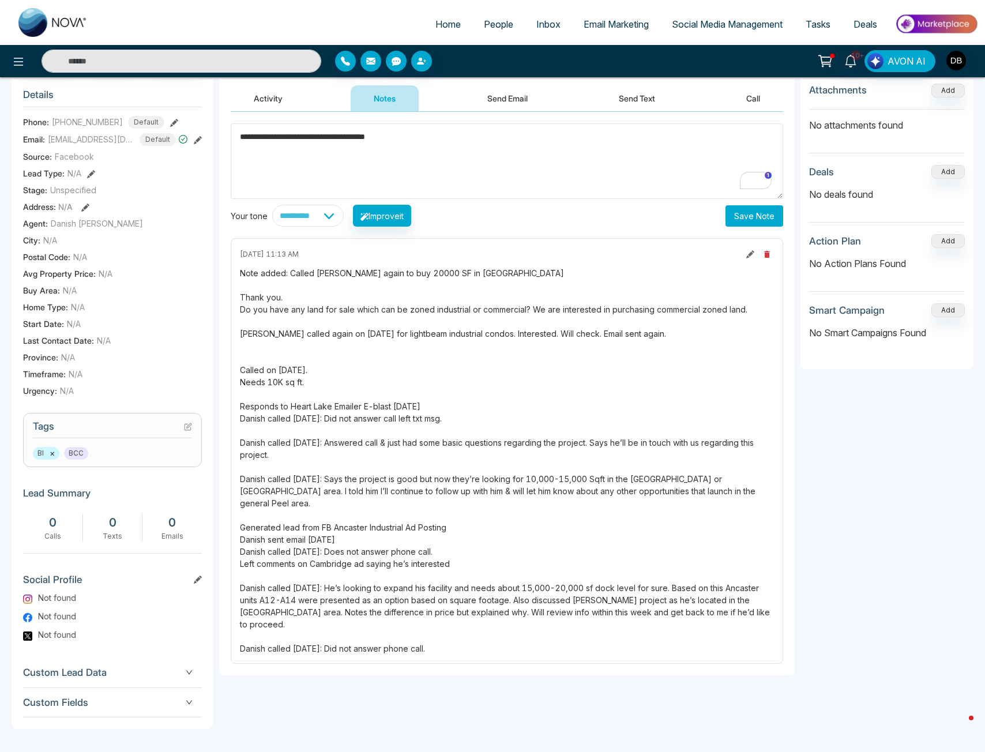
drag, startPoint x: 480, startPoint y: 620, endPoint x: 313, endPoint y: 371, distance: 299.4
click at [313, 371] on div "Note added: Called [PERSON_NAME] again to buy 20000 SF in [GEOGRAPHIC_DATA] Tha…" at bounding box center [507, 460] width 534 height 387
click at [603, 585] on div "Note added: Called [PERSON_NAME] again to buy 20000 SF in [GEOGRAPHIC_DATA] Tha…" at bounding box center [507, 460] width 534 height 387
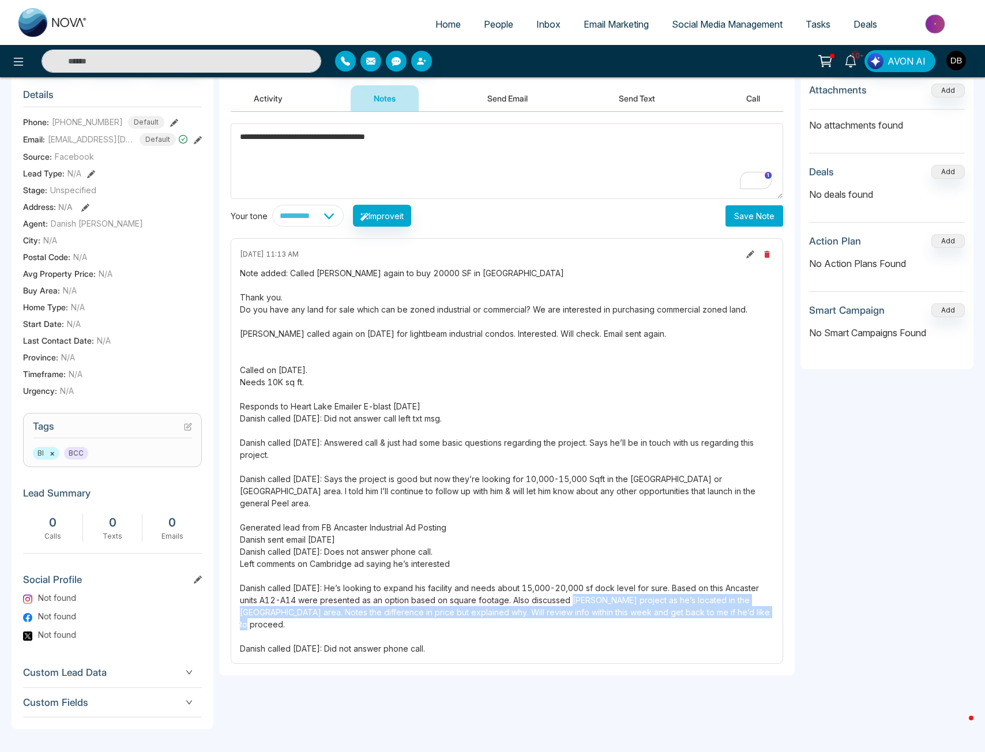
drag, startPoint x: 726, startPoint y: 596, endPoint x: 567, endPoint y: 585, distance: 160.0
click at [567, 585] on div "Note added: Called [PERSON_NAME] again to buy 20000 SF in [GEOGRAPHIC_DATA] Tha…" at bounding box center [507, 460] width 534 height 387
click at [515, 590] on div "Note added: Called [PERSON_NAME] again to buy 20000 SF in [GEOGRAPHIC_DATA] Tha…" at bounding box center [507, 460] width 534 height 387
drag, startPoint x: 496, startPoint y: 615, endPoint x: 385, endPoint y: 475, distance: 178.9
click at [385, 477] on div "Note added: Called [PERSON_NAME] again to buy 20000 SF in [GEOGRAPHIC_DATA] Tha…" at bounding box center [507, 460] width 534 height 387
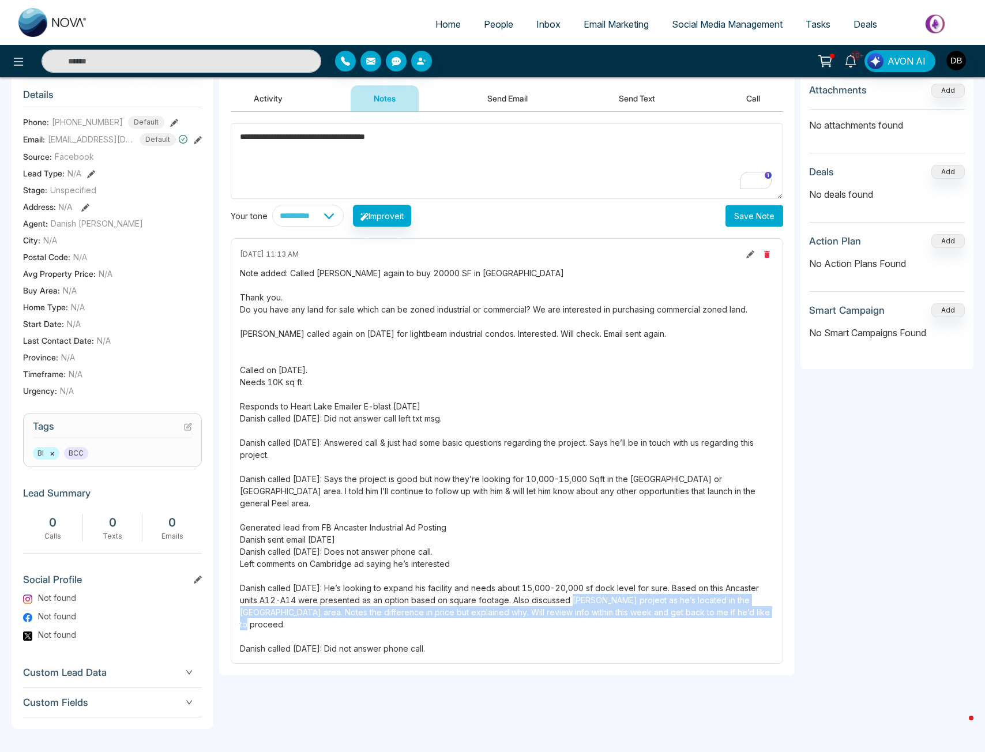
click at [360, 540] on div "Note added: Called [PERSON_NAME] again to buy 20000 SF in [GEOGRAPHIC_DATA] Tha…" at bounding box center [507, 460] width 534 height 387
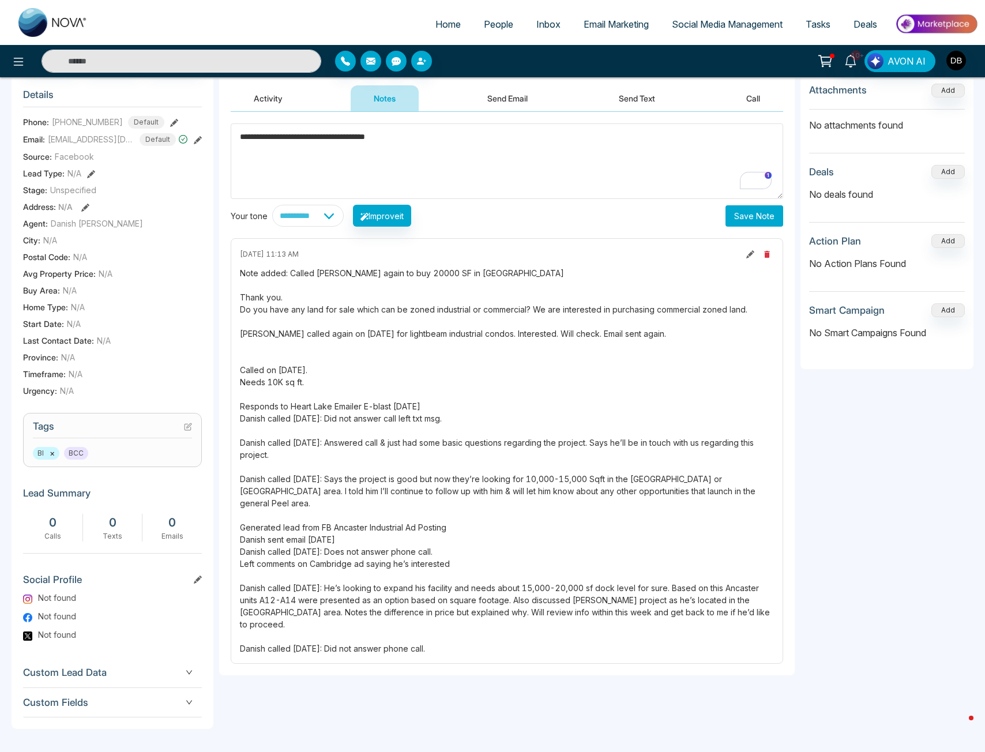
click at [468, 577] on div "Note added: Called [PERSON_NAME] again to buy 20000 SF in [GEOGRAPHIC_DATA] Tha…" at bounding box center [507, 460] width 534 height 387
drag, startPoint x: 461, startPoint y: 617, endPoint x: 343, endPoint y: 444, distance: 209.1
click at [343, 444] on div "Note added: Called [PERSON_NAME] again to buy 20000 SF in [GEOGRAPHIC_DATA] Tha…" at bounding box center [507, 460] width 534 height 387
click at [369, 539] on div "Note added: Called [PERSON_NAME] again to buy 20000 SF in [GEOGRAPHIC_DATA] Tha…" at bounding box center [507, 460] width 534 height 387
drag, startPoint x: 469, startPoint y: 621, endPoint x: 369, endPoint y: 620, distance: 99.7
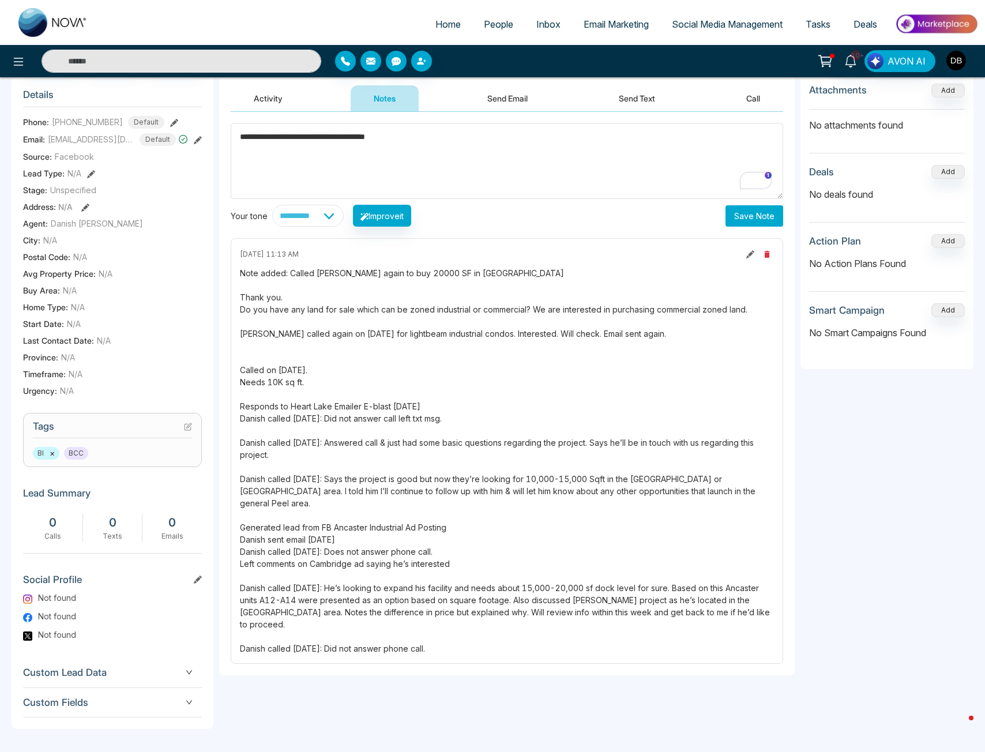
click at [369, 620] on div "Note added: Called [PERSON_NAME] again to buy 20000 SF in [GEOGRAPHIC_DATA] Tha…" at bounding box center [507, 460] width 534 height 387
click at [414, 616] on div "Note added: Called [PERSON_NAME] again to buy 20000 SF in [GEOGRAPHIC_DATA] Tha…" at bounding box center [507, 460] width 534 height 387
click at [447, 616] on div "Note added: Called [PERSON_NAME] again to buy 20000 SF in [GEOGRAPHIC_DATA] Tha…" at bounding box center [507, 460] width 534 height 387
click at [489, 629] on div "[DATE] 11:13 AM Note added: Called [PERSON_NAME] again to buy 20000 SF in [GEOG…" at bounding box center [507, 450] width 552 height 425
drag, startPoint x: 469, startPoint y: 616, endPoint x: 283, endPoint y: 561, distance: 193.5
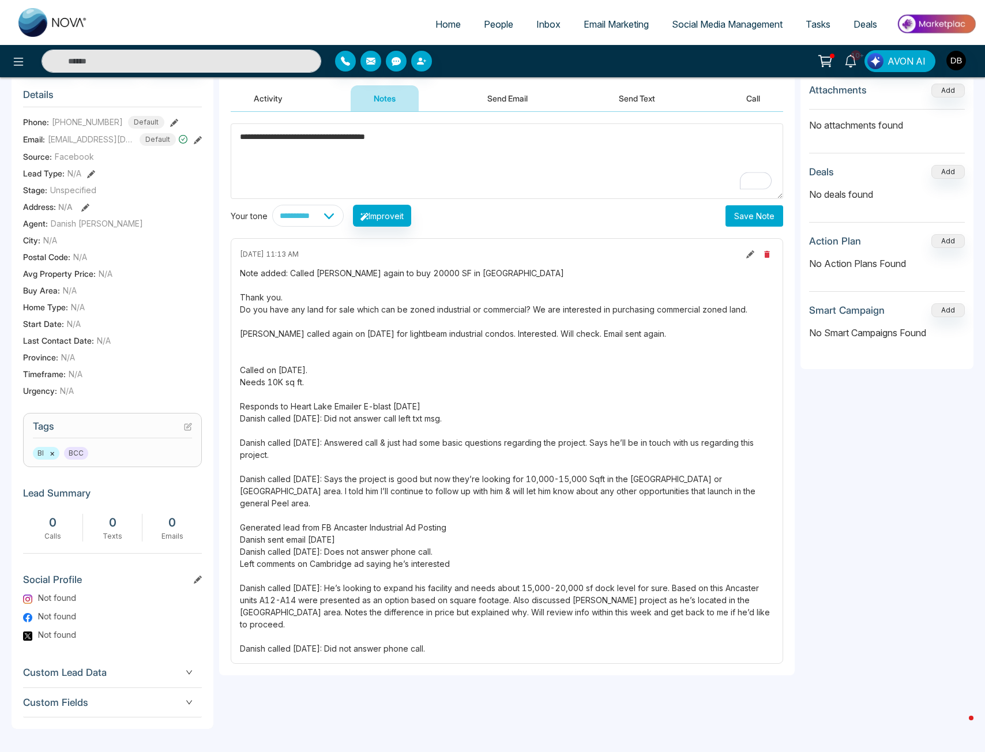
click at [283, 561] on div "Note added: Called [PERSON_NAME] again to buy 20000 SF in [GEOGRAPHIC_DATA] Tha…" at bounding box center [507, 460] width 534 height 387
click at [405, 595] on div "Note added: Called [PERSON_NAME] again to buy 20000 SF in [GEOGRAPHIC_DATA] Tha…" at bounding box center [507, 460] width 534 height 387
drag, startPoint x: 458, startPoint y: 613, endPoint x: 325, endPoint y: 574, distance: 139.0
click at [325, 574] on div "Note added: Called [PERSON_NAME] again to buy 20000 SF in [GEOGRAPHIC_DATA] Tha…" at bounding box center [507, 460] width 534 height 387
click at [576, 604] on div "Note added: Called [PERSON_NAME] again to buy 20000 SF in [GEOGRAPHIC_DATA] Tha…" at bounding box center [507, 460] width 534 height 387
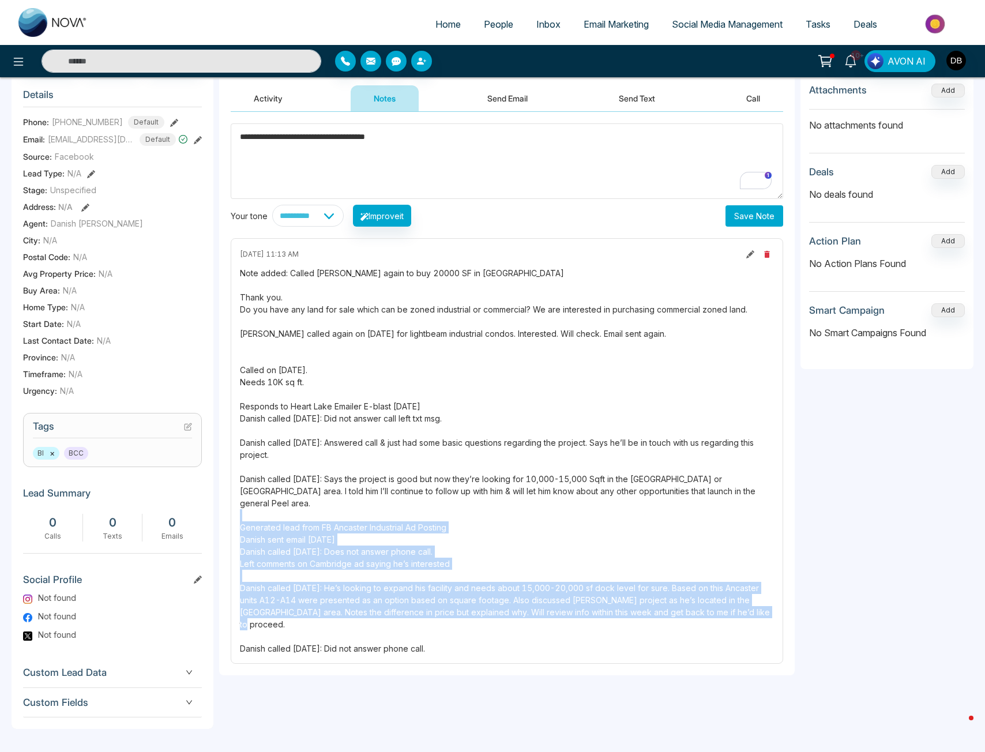
drag, startPoint x: 734, startPoint y: 593, endPoint x: 224, endPoint y: 493, distance: 519.8
click at [224, 493] on div "**********" at bounding box center [506, 393] width 575 height 563
click at [389, 503] on div "Note added: Called [PERSON_NAME] again to buy 20000 SF in [GEOGRAPHIC_DATA] Tha…" at bounding box center [507, 460] width 534 height 387
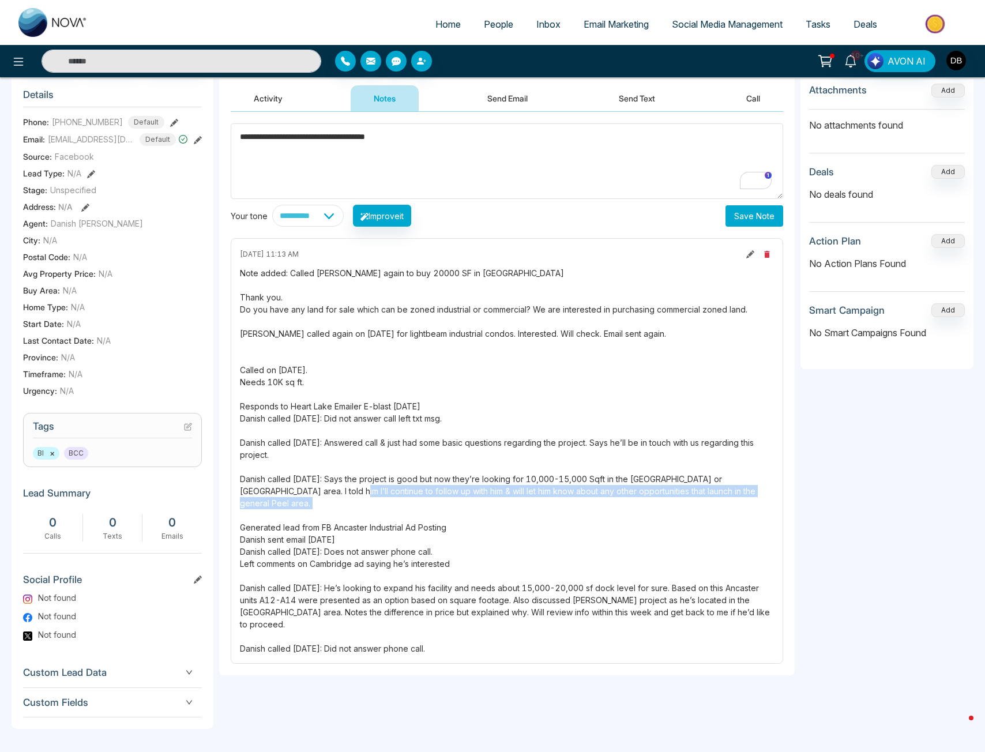
drag, startPoint x: 446, startPoint y: 493, endPoint x: 287, endPoint y: 486, distance: 158.7
click at [287, 486] on div "Note added: Called [PERSON_NAME] again to buy 20000 SF in [GEOGRAPHIC_DATA] Tha…" at bounding box center [507, 460] width 534 height 387
click at [286, 486] on div "Note added: Called [PERSON_NAME] again to buy 20000 SF in [GEOGRAPHIC_DATA] Tha…" at bounding box center [507, 460] width 534 height 387
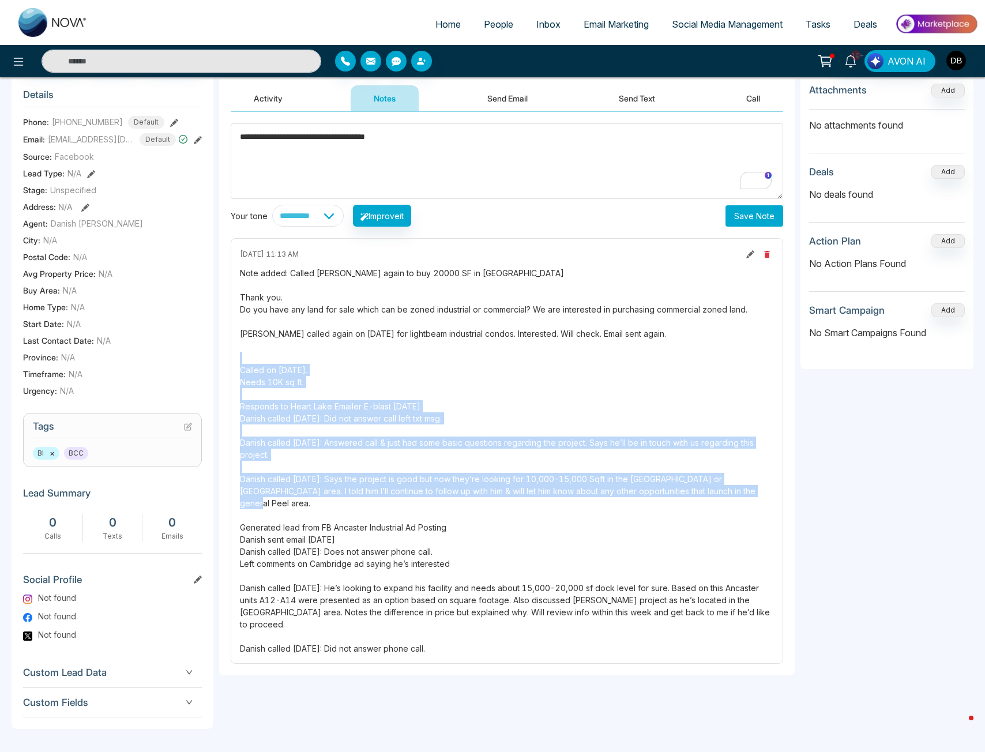
drag, startPoint x: 710, startPoint y: 482, endPoint x: 282, endPoint y: 352, distance: 447.3
click at [282, 352] on div "Note added: Called [PERSON_NAME] again to buy 20000 SF in [GEOGRAPHIC_DATA] Tha…" at bounding box center [507, 460] width 534 height 387
click at [330, 404] on div "Note added: Called [PERSON_NAME] again to buy 20000 SF in [GEOGRAPHIC_DATA] Tha…" at bounding box center [507, 460] width 534 height 387
drag, startPoint x: 530, startPoint y: 616, endPoint x: 243, endPoint y: 365, distance: 382.0
click at [243, 365] on div "Note added: Called [PERSON_NAME] again to buy 20000 SF in [GEOGRAPHIC_DATA] Tha…" at bounding box center [507, 460] width 534 height 387
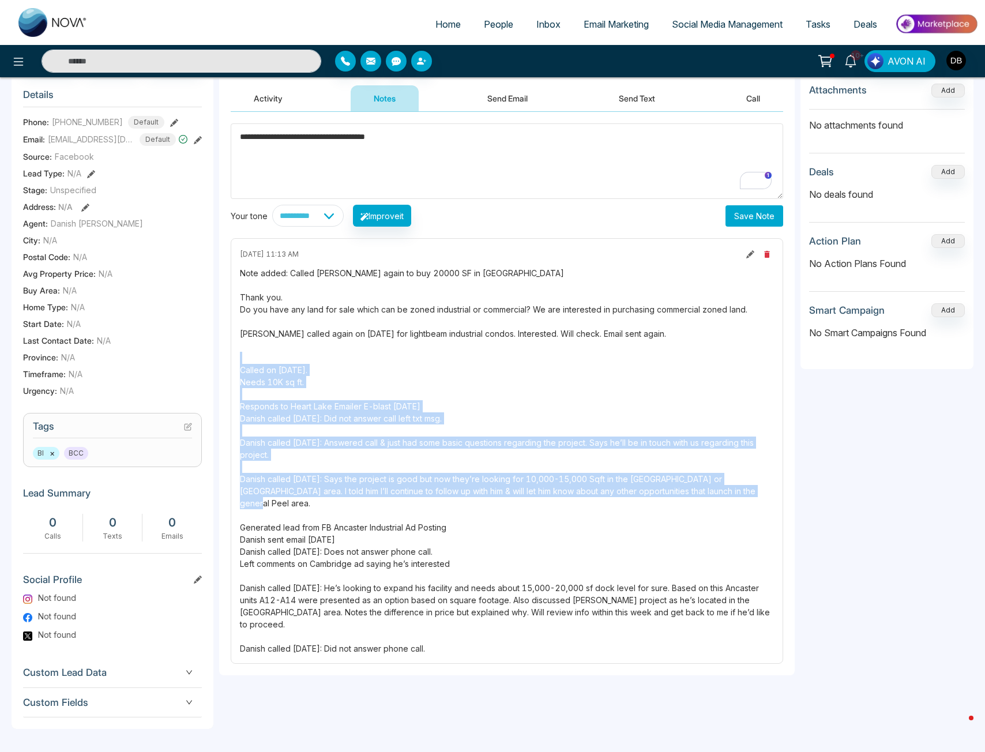
click at [651, 640] on div "**********" at bounding box center [506, 393] width 575 height 563
click at [487, 622] on div "Note added: Called [PERSON_NAME] again to buy 20000 SF in [GEOGRAPHIC_DATA] Tha…" at bounding box center [507, 460] width 534 height 387
drag, startPoint x: 459, startPoint y: 621, endPoint x: 296, endPoint y: 378, distance: 292.9
click at [296, 378] on div "Note added: Called [PERSON_NAME] again to buy 20000 SF in [GEOGRAPHIC_DATA] Tha…" at bounding box center [507, 460] width 534 height 387
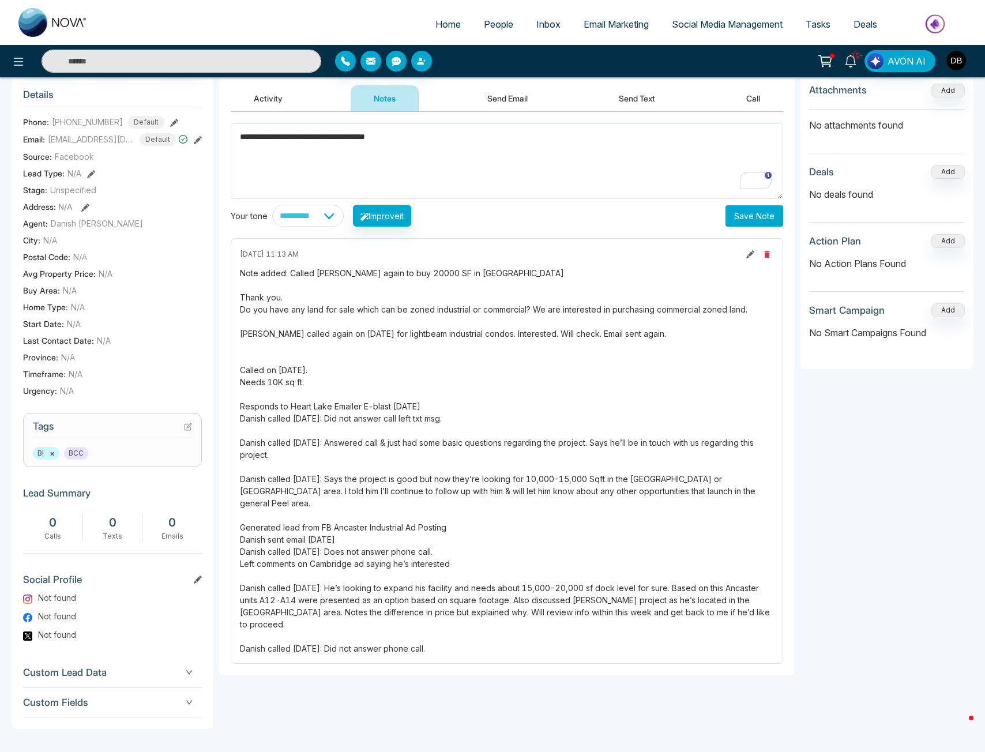
click at [279, 379] on div "Note added: Called [PERSON_NAME] again to buy 20000 SF in [GEOGRAPHIC_DATA] Tha…" at bounding box center [507, 460] width 534 height 387
drag, startPoint x: 483, startPoint y: 619, endPoint x: 288, endPoint y: 503, distance: 227.2
click at [288, 503] on div "Note added: Called [PERSON_NAME] again to buy 20000 SF in [GEOGRAPHIC_DATA] Tha…" at bounding box center [507, 460] width 534 height 387
click at [405, 546] on div "Note added: Called [PERSON_NAME] again to buy 20000 SF in [GEOGRAPHIC_DATA] Tha…" at bounding box center [507, 460] width 534 height 387
drag, startPoint x: 477, startPoint y: 621, endPoint x: 425, endPoint y: 556, distance: 83.4
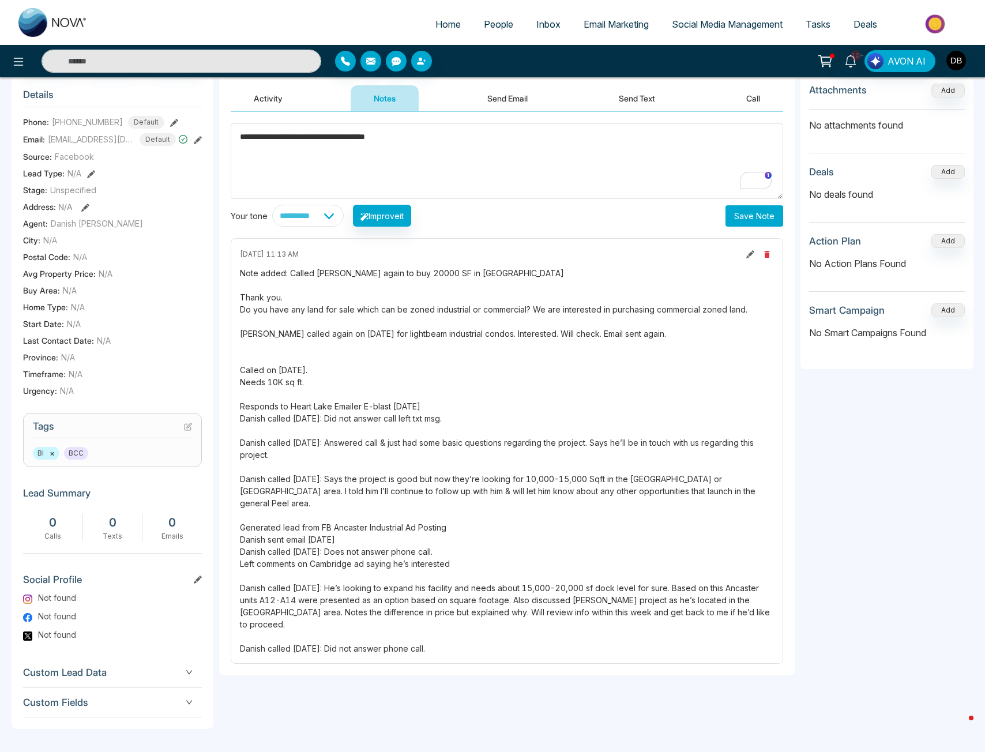
click at [415, 555] on div "Note added: Called [PERSON_NAME] again to buy 20000 SF in [GEOGRAPHIC_DATA] Tha…" at bounding box center [507, 460] width 534 height 387
click at [657, 584] on div "Note added: Called [PERSON_NAME] again to buy 20000 SF in [GEOGRAPHIC_DATA] Tha…" at bounding box center [507, 460] width 534 height 387
click at [695, 647] on div "**********" at bounding box center [506, 401] width 575 height 655
click at [765, 631] on div "[DATE] 11:13 AM Note added: Called [PERSON_NAME] again to buy 20000 SF in [GEOG…" at bounding box center [507, 450] width 552 height 425
click at [490, 126] on textarea "**********" at bounding box center [507, 161] width 552 height 76
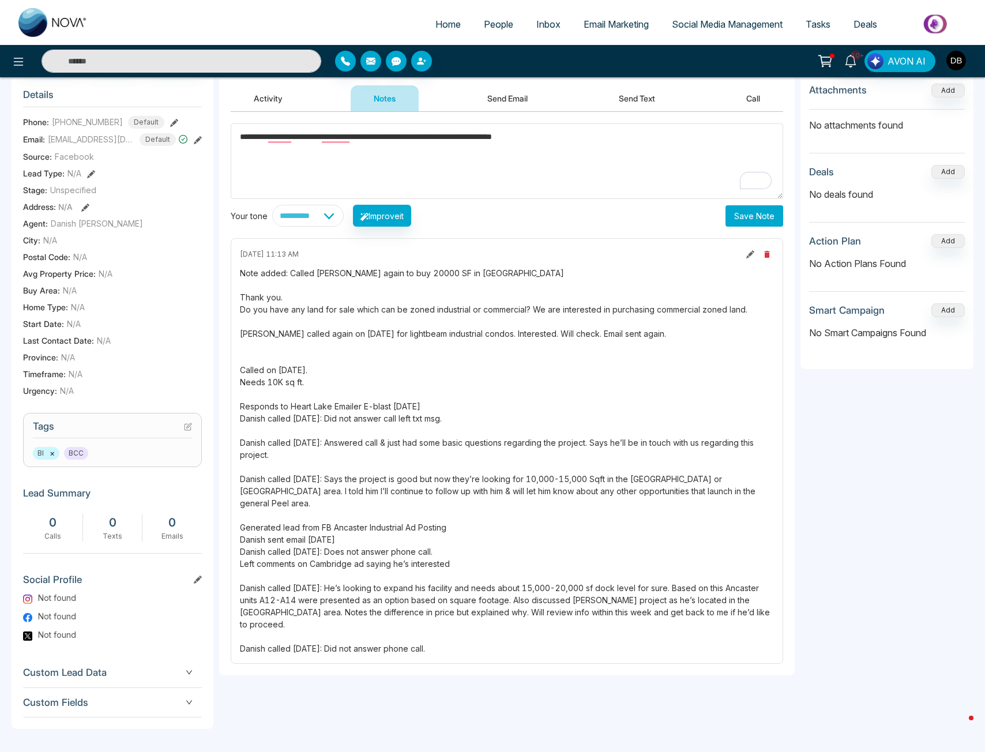
click at [347, 128] on textarea "**********" at bounding box center [507, 161] width 552 height 76
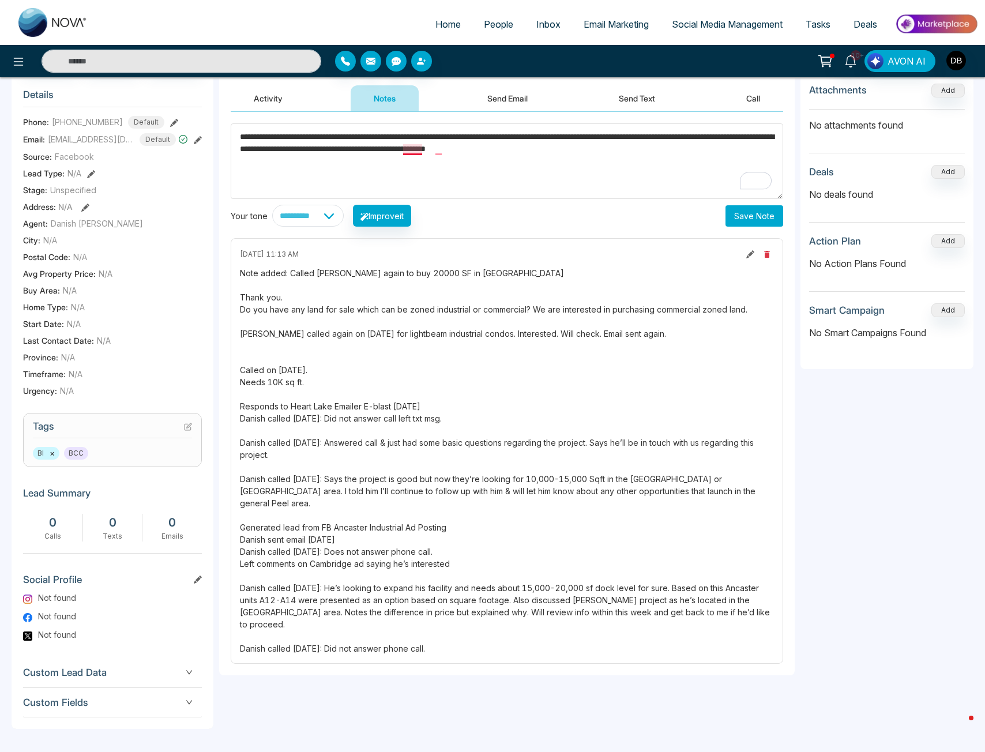
click at [416, 141] on textarea "**********" at bounding box center [507, 161] width 552 height 76
click at [443, 142] on textarea "**********" at bounding box center [507, 161] width 552 height 76
click at [446, 160] on textarea "**********" at bounding box center [507, 161] width 552 height 76
click at [526, 167] on textarea "**********" at bounding box center [507, 161] width 552 height 76
click at [649, 142] on textarea "**********" at bounding box center [507, 161] width 552 height 76
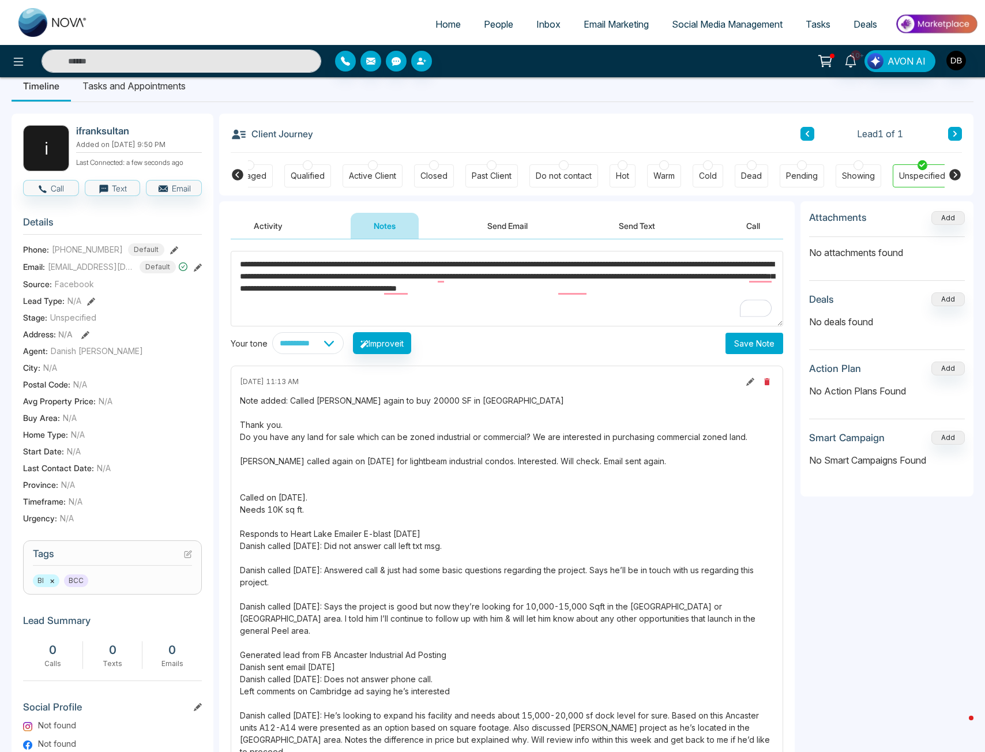
scroll to position [0, 0]
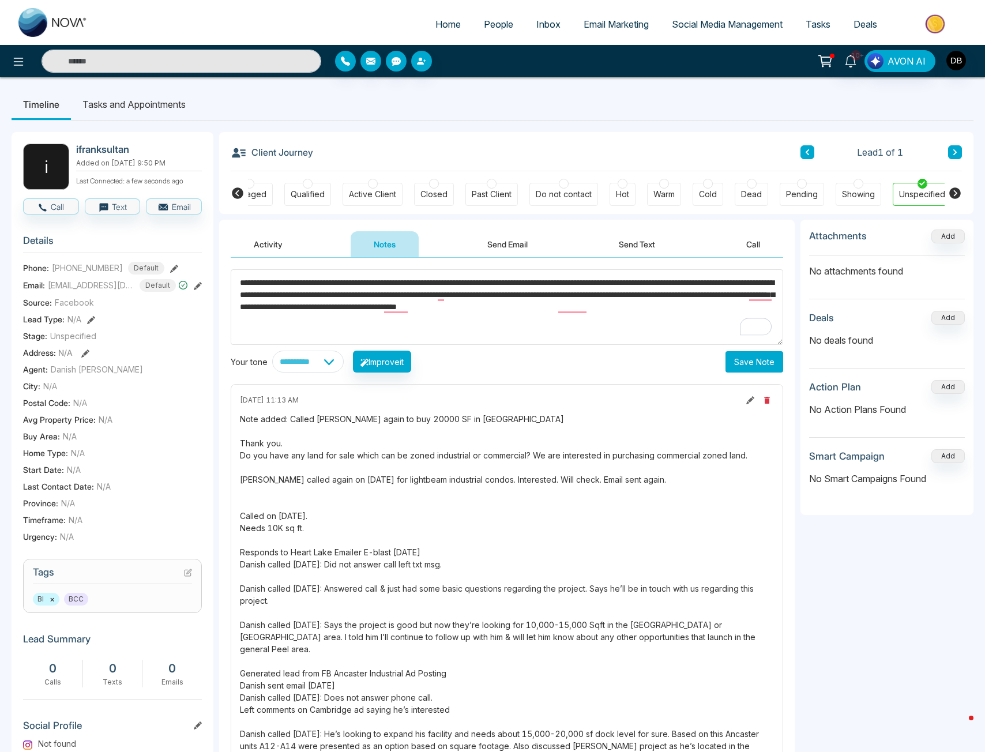
type textarea "**********"
click at [323, 357] on select "**********" at bounding box center [307, 361] width 71 height 22
select select "**********"
click at [272, 350] on select "**********" at bounding box center [307, 361] width 71 height 22
click at [393, 367] on button "Improve it" at bounding box center [382, 361] width 58 height 22
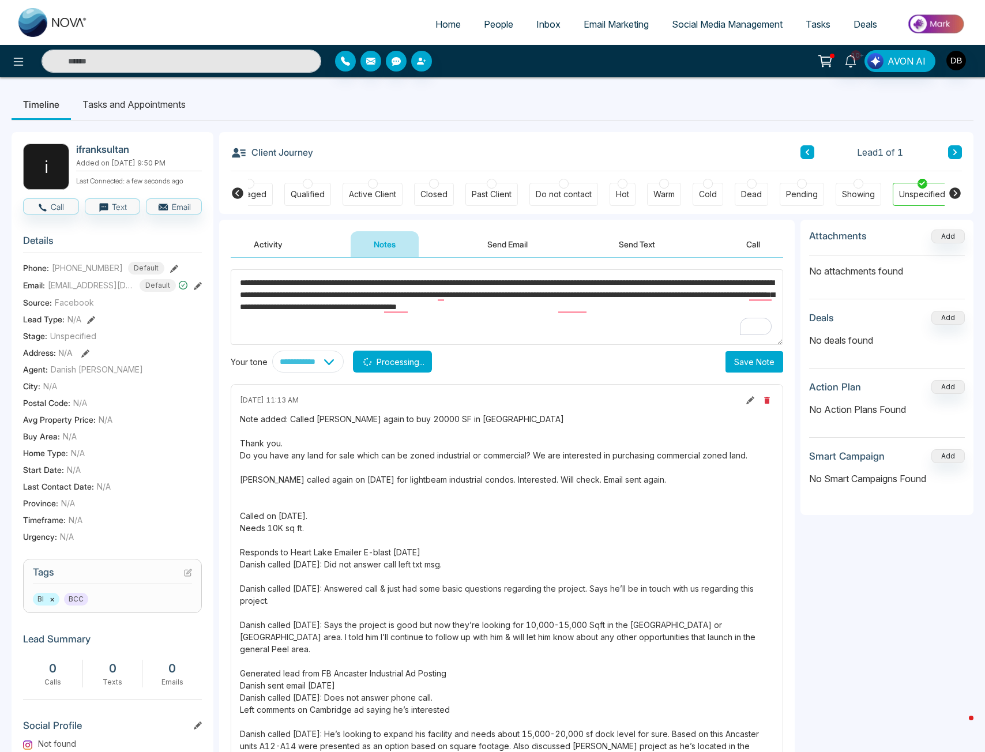
type textarea "**********"
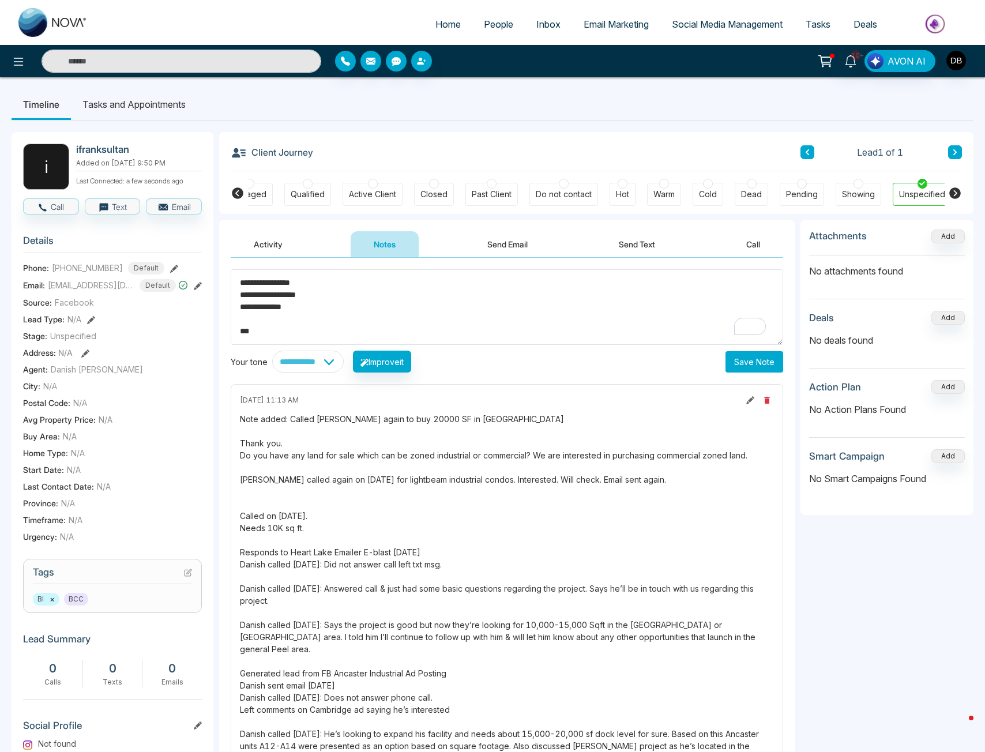
click at [740, 355] on button "Save Note" at bounding box center [754, 361] width 58 height 21
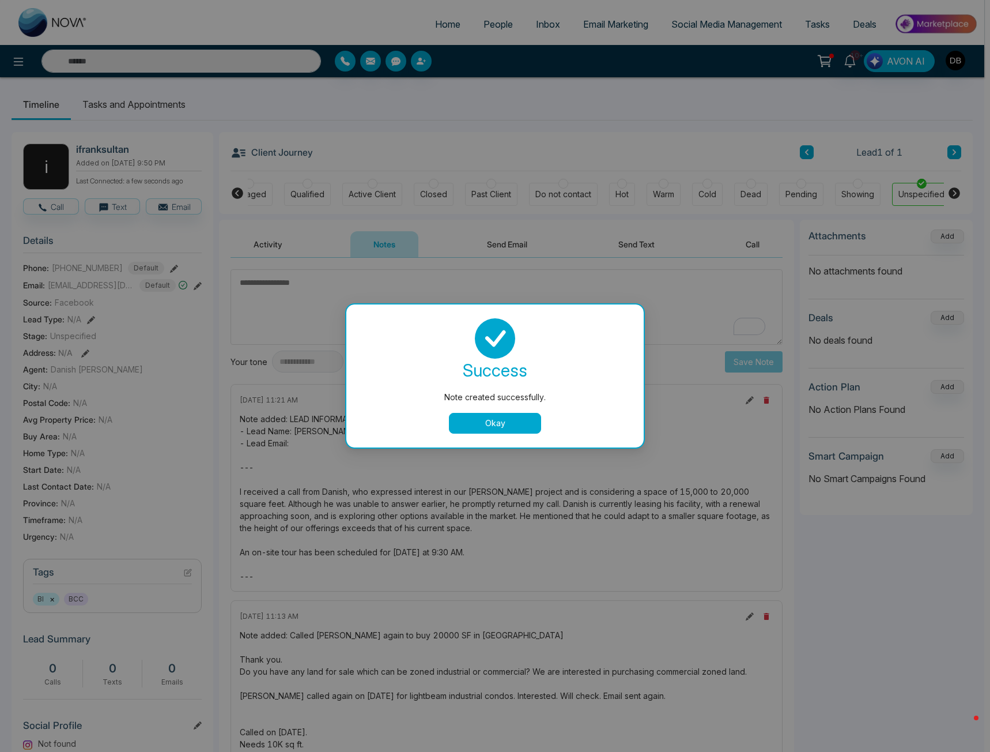
click at [481, 423] on button "Okay" at bounding box center [495, 423] width 92 height 21
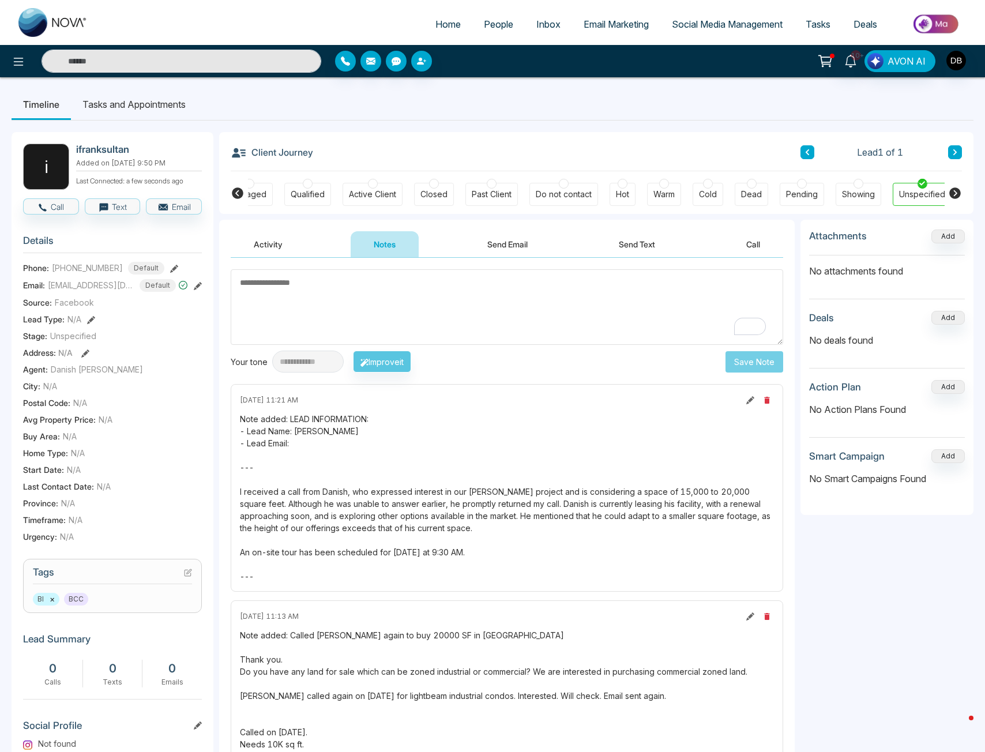
click at [428, 295] on textarea "To enrich screen reader interactions, please activate Accessibility in Grammarl…" at bounding box center [507, 307] width 552 height 76
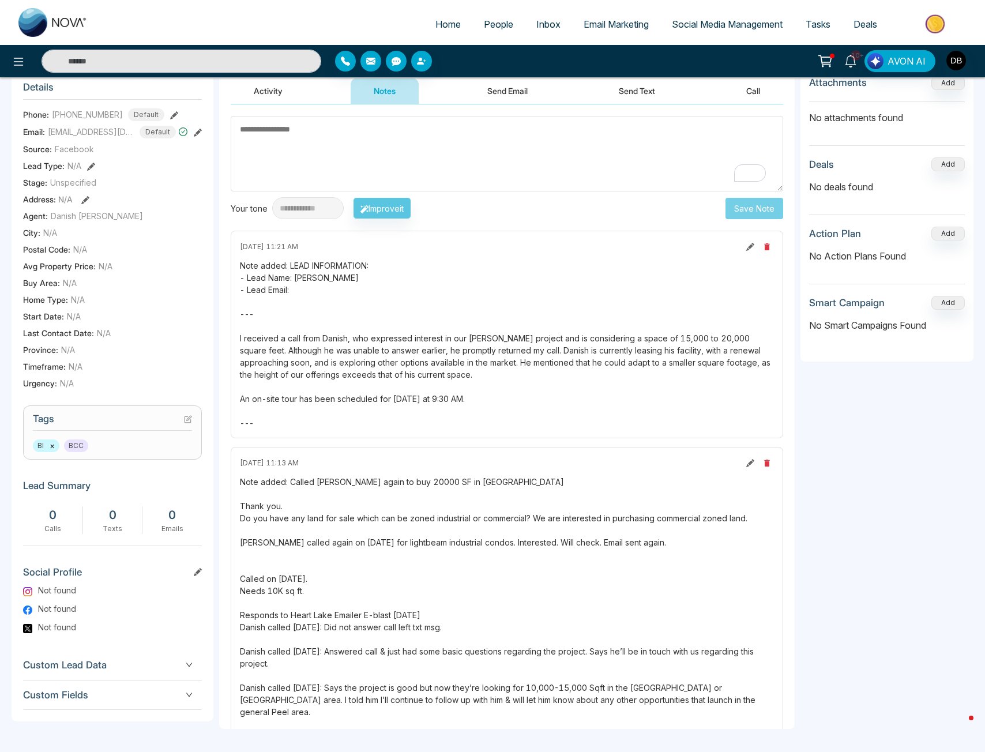
drag, startPoint x: 461, startPoint y: 393, endPoint x: 235, endPoint y: 341, distance: 232.3
click at [235, 341] on div "[DATE] 11:21 AM Note added: LEAD INFORMATION: - Lead Name: Danish - Lead Email:…" at bounding box center [507, 335] width 552 height 208
copy div "I received a call from Danish, who expressed interest in our [PERSON_NAME] proj…"
click at [627, 330] on div "Note added: LEAD INFORMATION: - Lead Name: [PERSON_NAME] - Lead Email: --- I re…" at bounding box center [507, 343] width 534 height 169
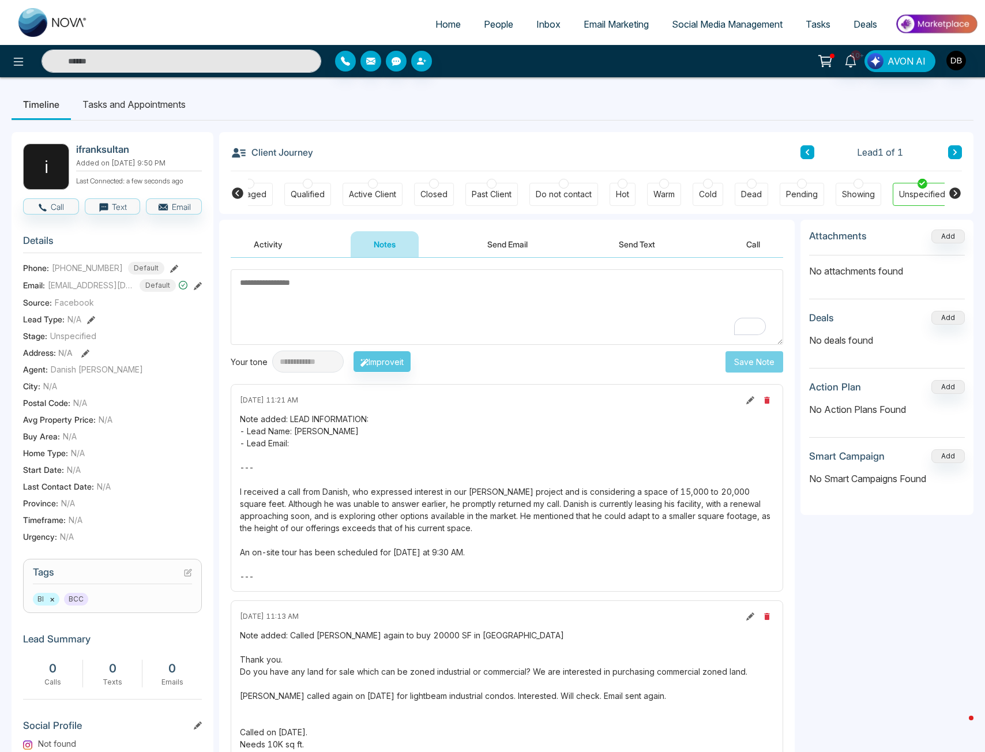
click at [504, 459] on div "Note added: LEAD INFORMATION: - Lead Name: [PERSON_NAME] - Lead Email: --- I re…" at bounding box center [507, 497] width 534 height 169
click at [236, 194] on icon at bounding box center [238, 193] width 14 height 14
click at [955, 197] on icon at bounding box center [955, 193] width 12 height 12
click at [236, 190] on icon at bounding box center [238, 193] width 12 height 12
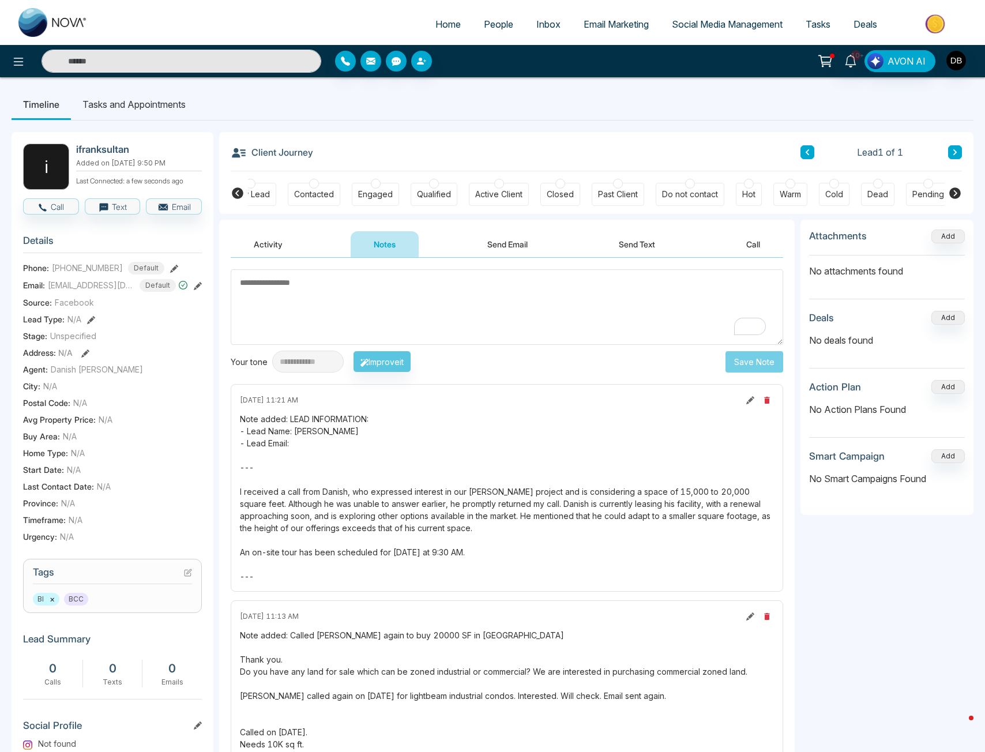
scroll to position [0, 0]
click at [391, 197] on div "Engaged" at bounding box center [398, 194] width 35 height 12
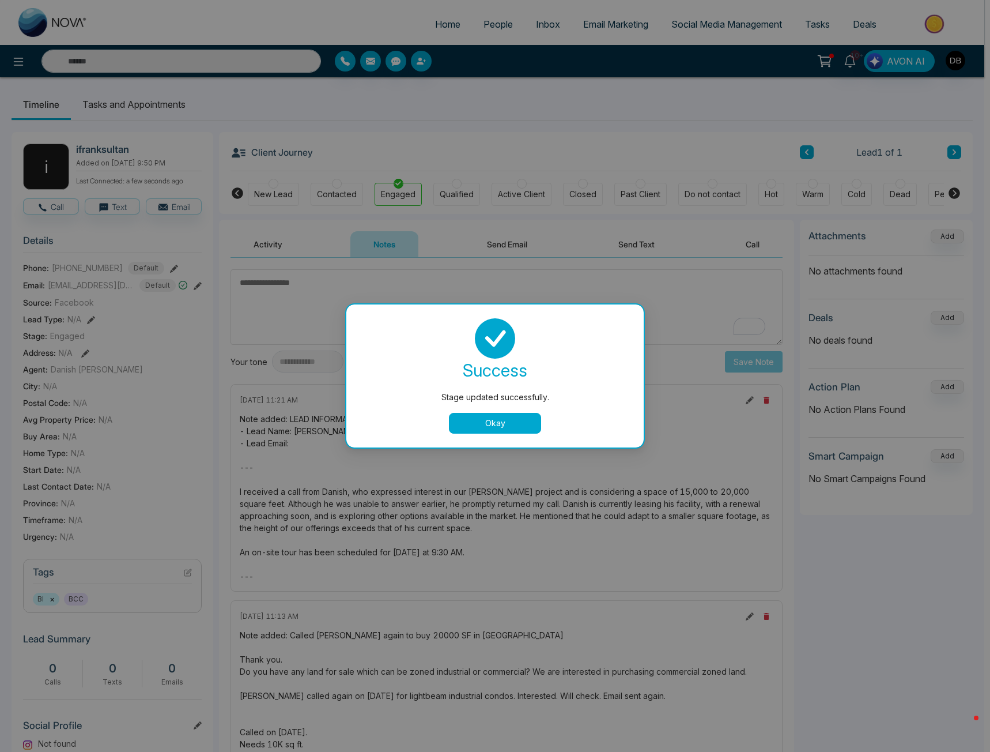
click at [495, 437] on div "success Stage updated successfully. Okay" at bounding box center [494, 375] width 297 height 143
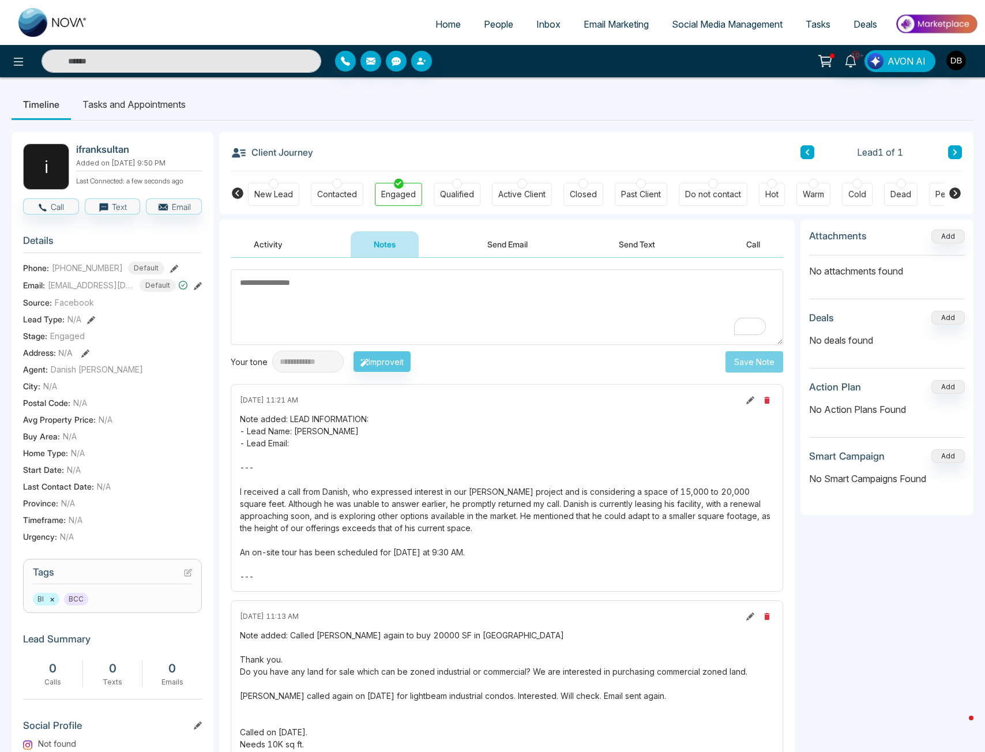
click at [61, 27] on img at bounding box center [52, 22] width 69 height 29
select select "*"
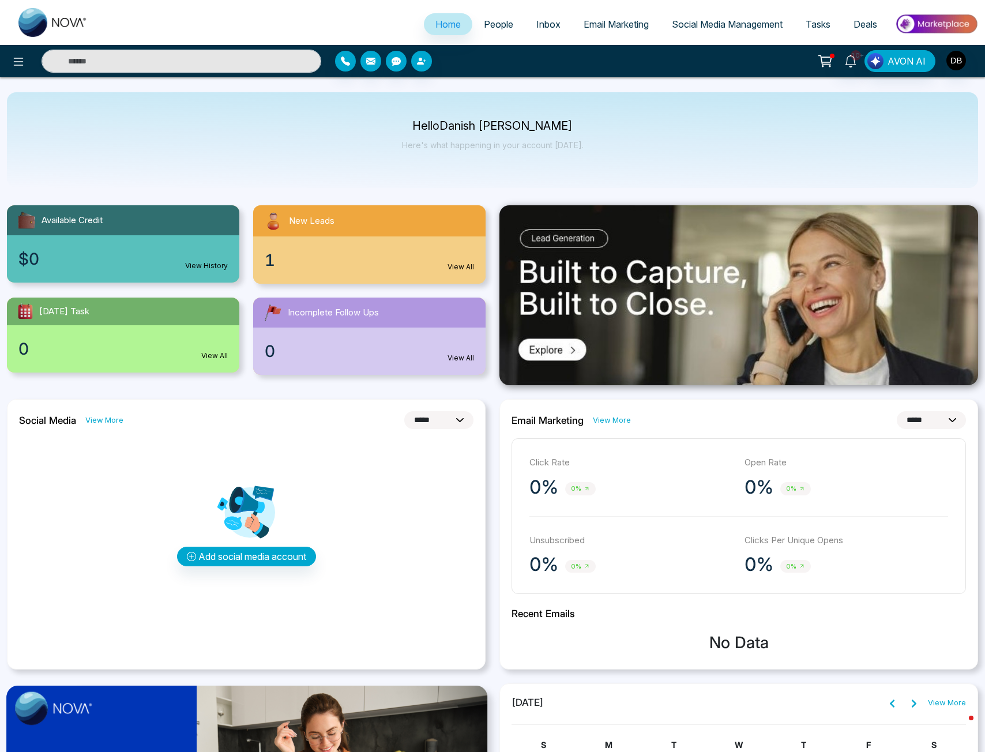
click at [376, 266] on div "1 View All" at bounding box center [369, 259] width 232 height 47
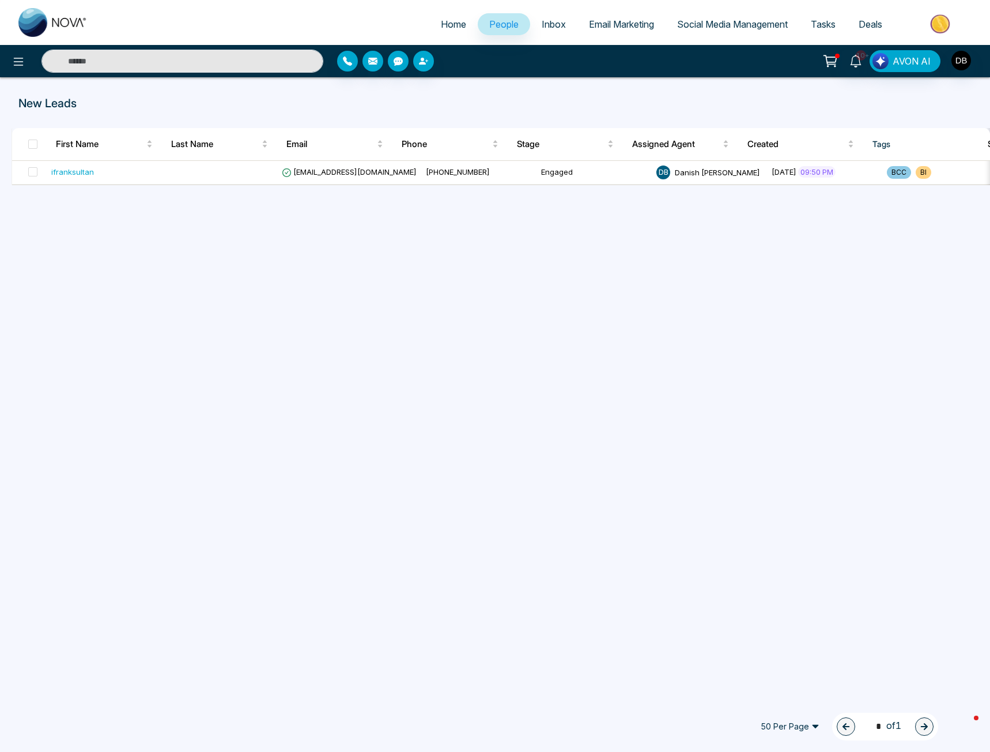
click at [489, 29] on span "People" at bounding box center [503, 24] width 29 height 12
